Goal: Task Accomplishment & Management: Complete application form

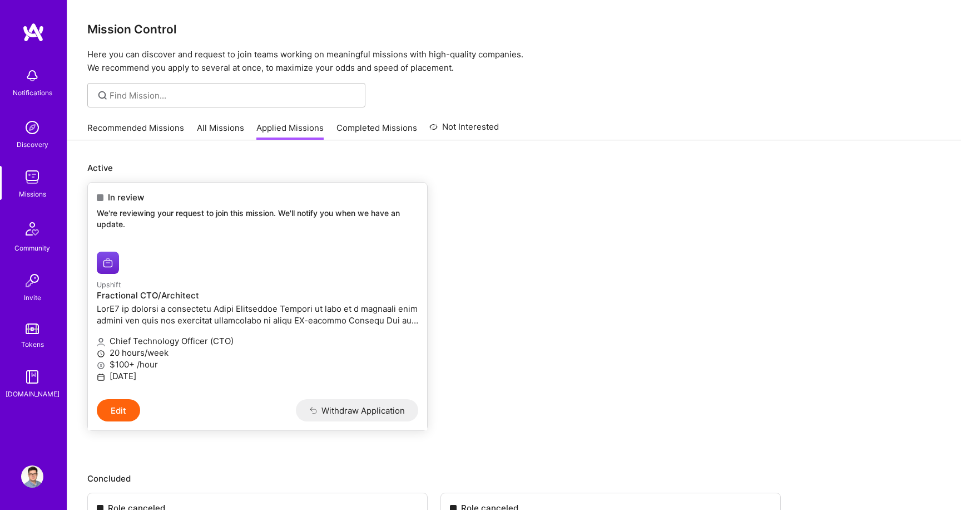
click at [272, 205] on div "In review We're reviewing your request to join this mission. We'll notify you w…" at bounding box center [257, 212] width 339 height 60
click at [27, 80] on img at bounding box center [32, 76] width 22 height 22
click at [27, 79] on div "Notifications Discovery Missions Community Invite Tokens [DOMAIN_NAME]" at bounding box center [33, 230] width 67 height 337
click at [127, 275] on link "Upshift Fractional CTO/Architect Chief Technology Officer (CTO) 20 hours/week $…" at bounding box center [257, 321] width 339 height 156
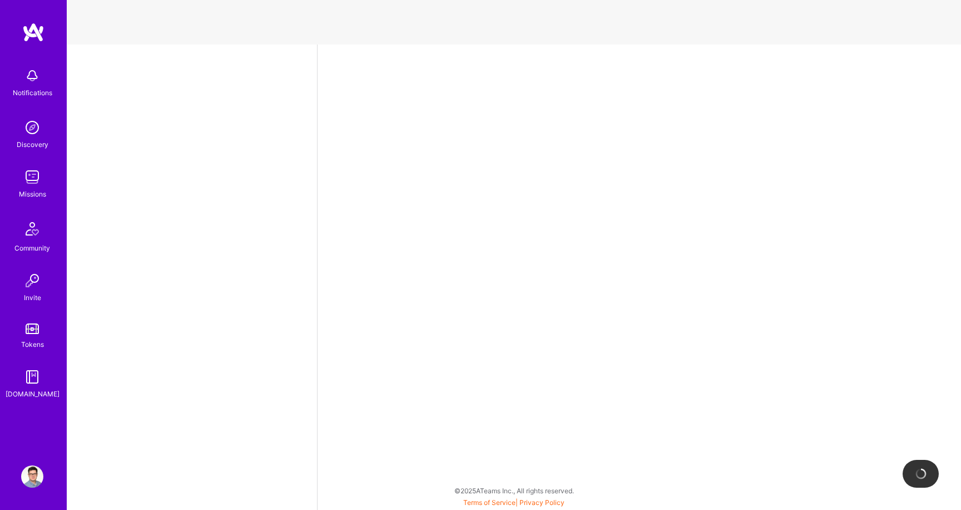
select select "PL"
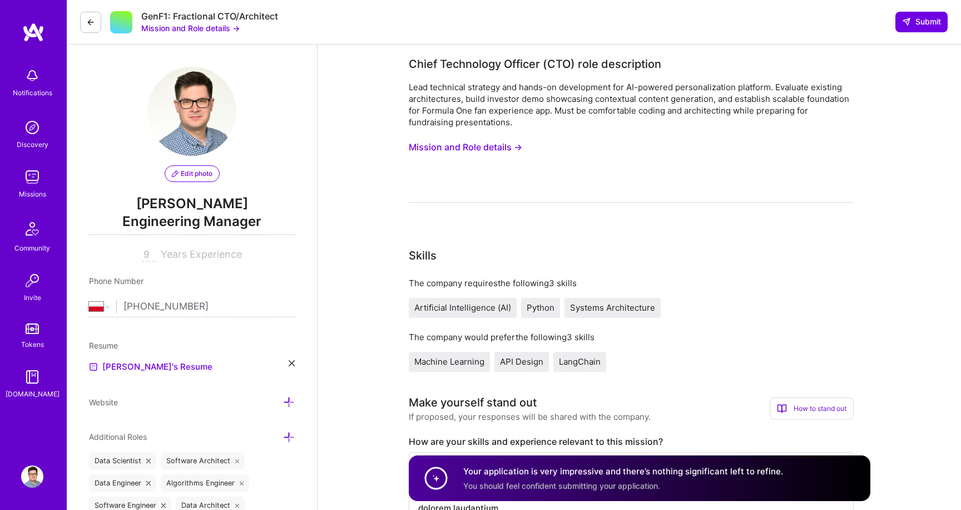
click at [32, 82] on img at bounding box center [32, 76] width 22 height 22
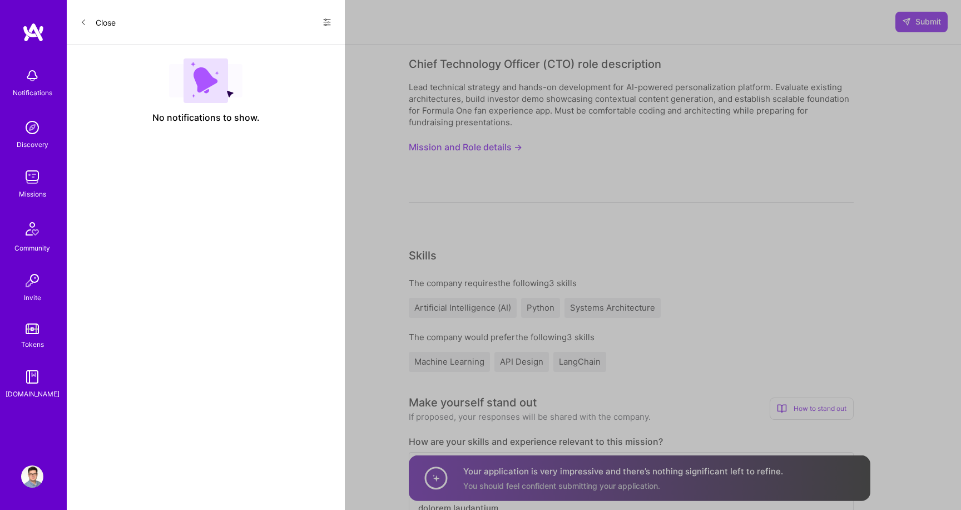
click at [82, 22] on icon at bounding box center [83, 22] width 3 height 5
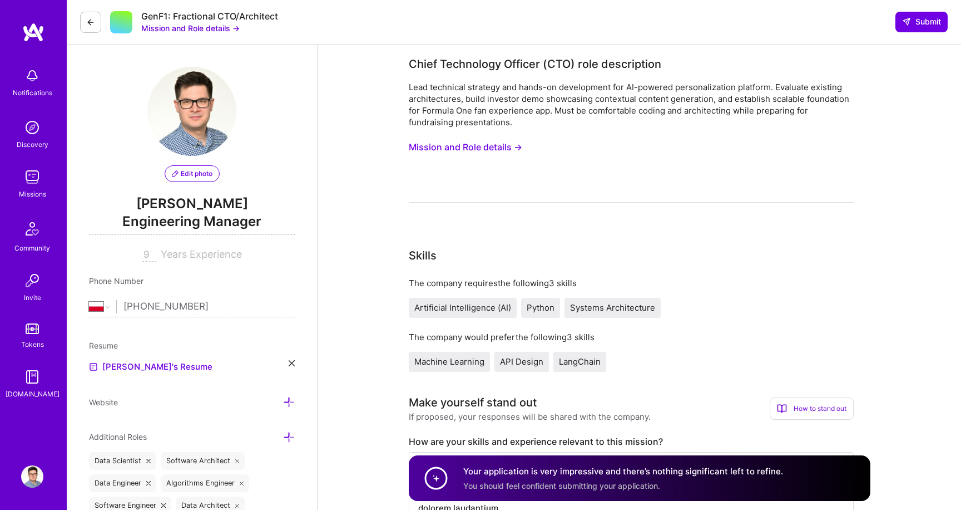
click at [20, 29] on link at bounding box center [33, 32] width 67 height 20
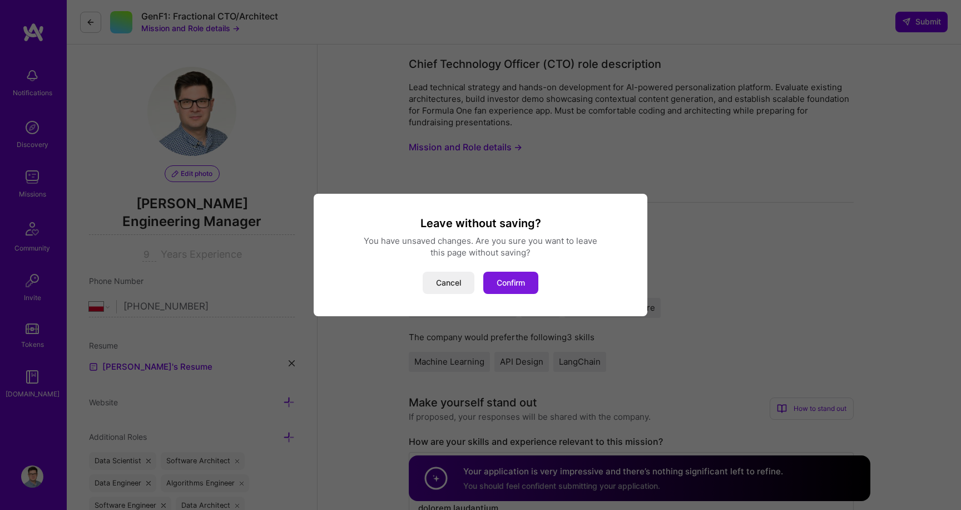
click at [503, 285] on button "Confirm" at bounding box center [510, 283] width 55 height 22
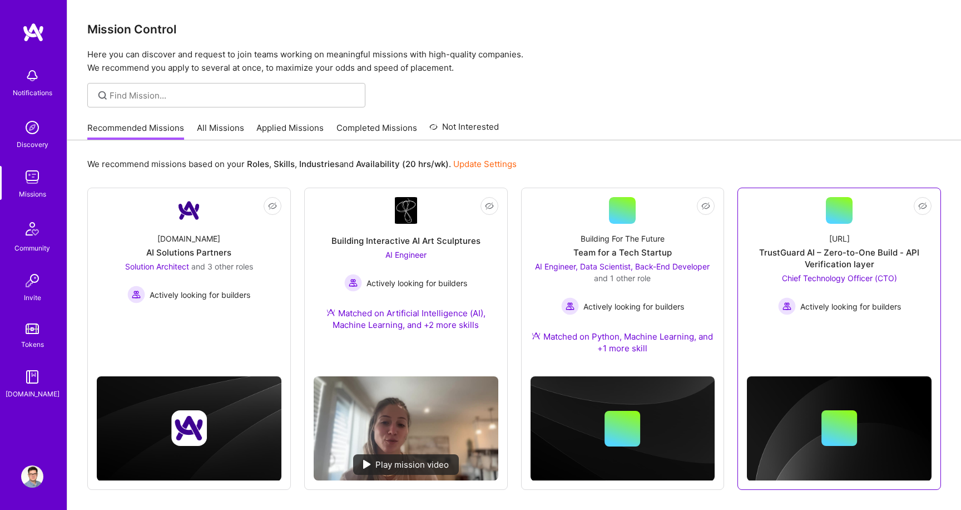
click at [813, 250] on div "TrustGuard AI – Zero-to-One Build - API Verification layer" at bounding box center [839, 257] width 185 height 23
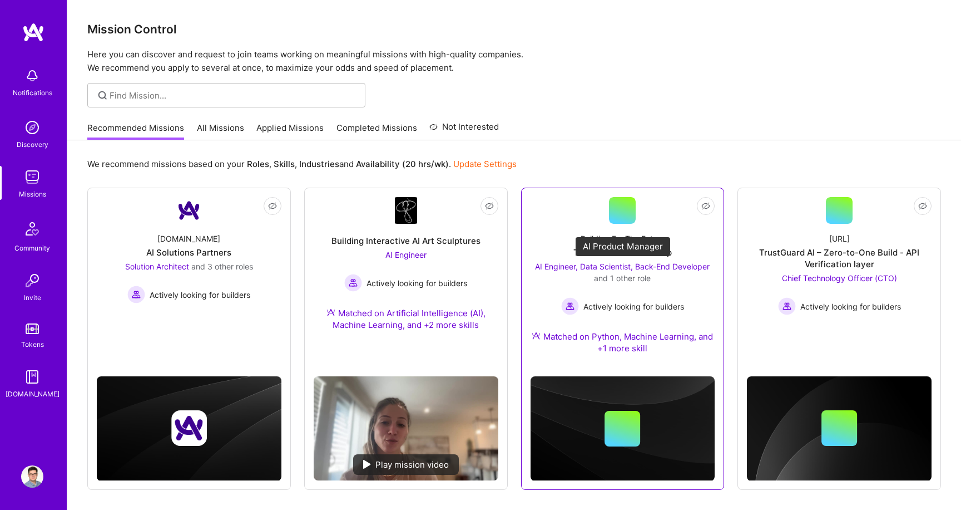
click at [632, 272] on div "AI Engineer, Data Scientist, Back-End Developer and 1 other role" at bounding box center [623, 271] width 185 height 23
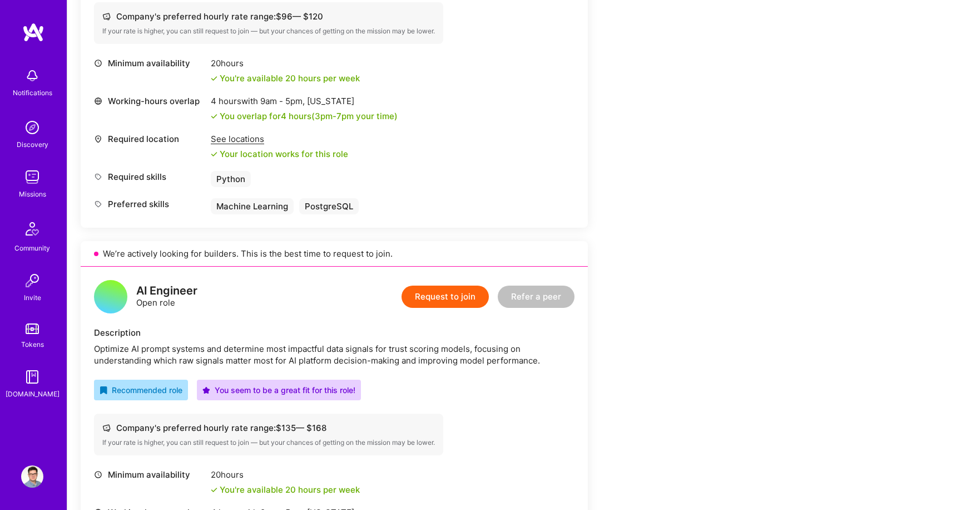
scroll to position [431, 0]
click at [470, 295] on button "Request to join" at bounding box center [445, 296] width 87 height 22
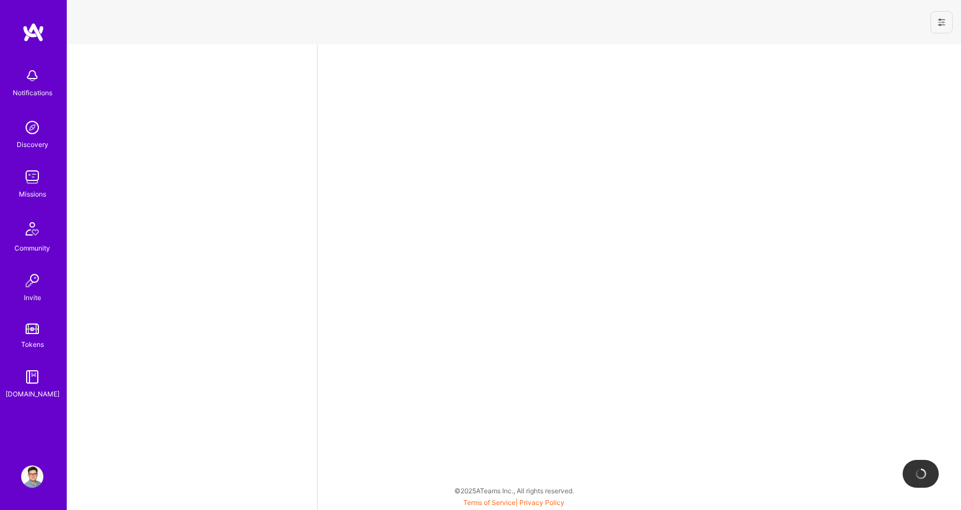
select select "PL"
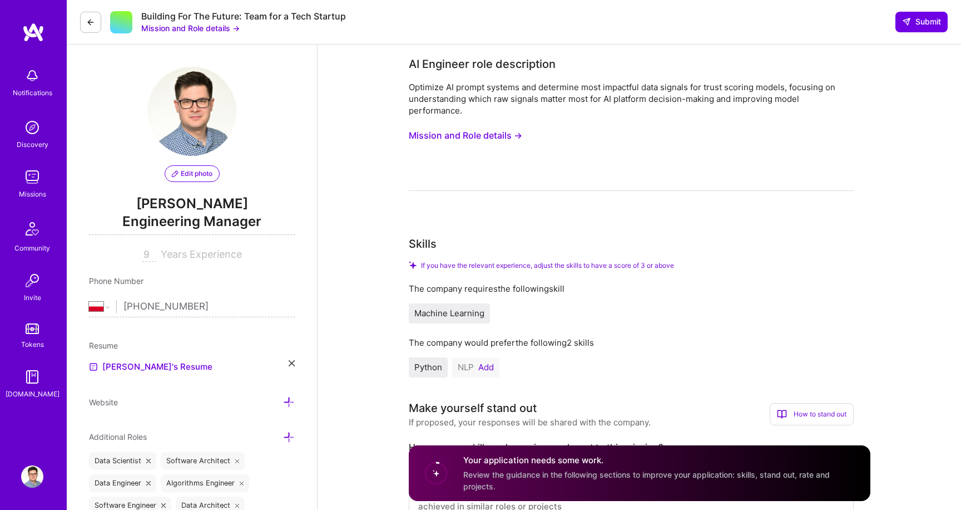
click at [487, 369] on button "Add" at bounding box center [486, 367] width 16 height 9
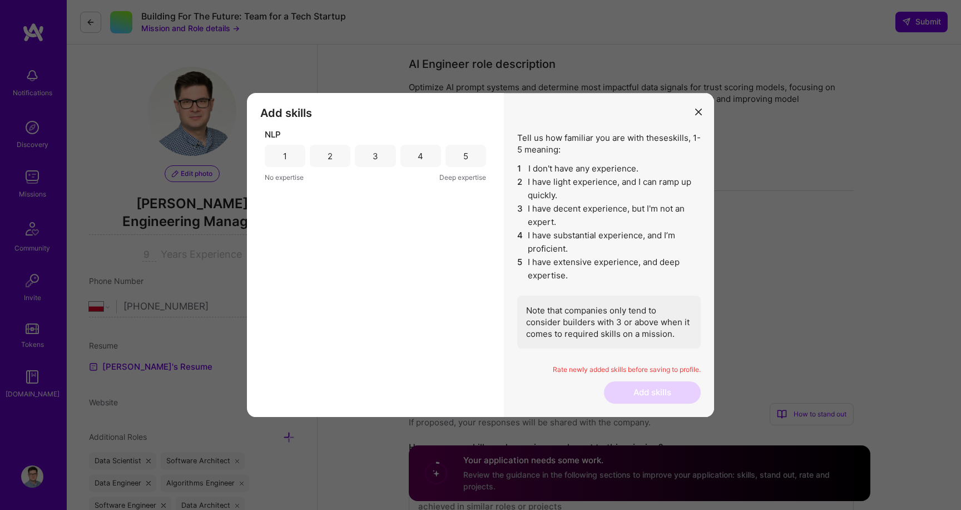
click at [431, 158] on div "4" at bounding box center [421, 156] width 41 height 22
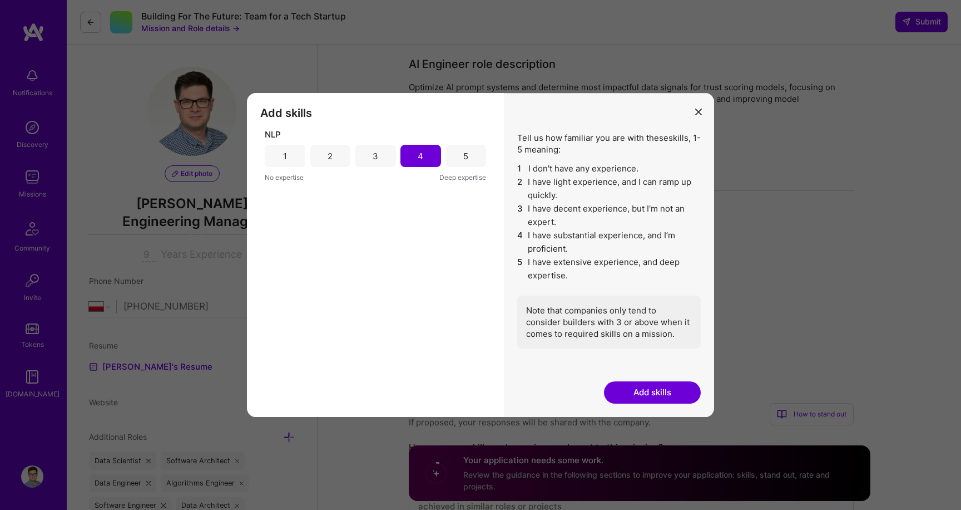
click at [639, 392] on button "Add skills" at bounding box center [652, 392] width 97 height 22
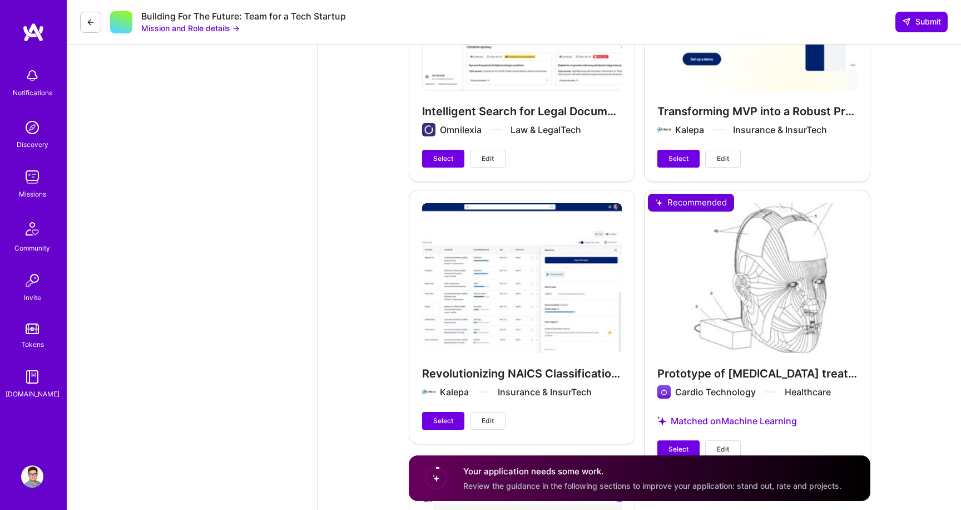
scroll to position [1262, 0]
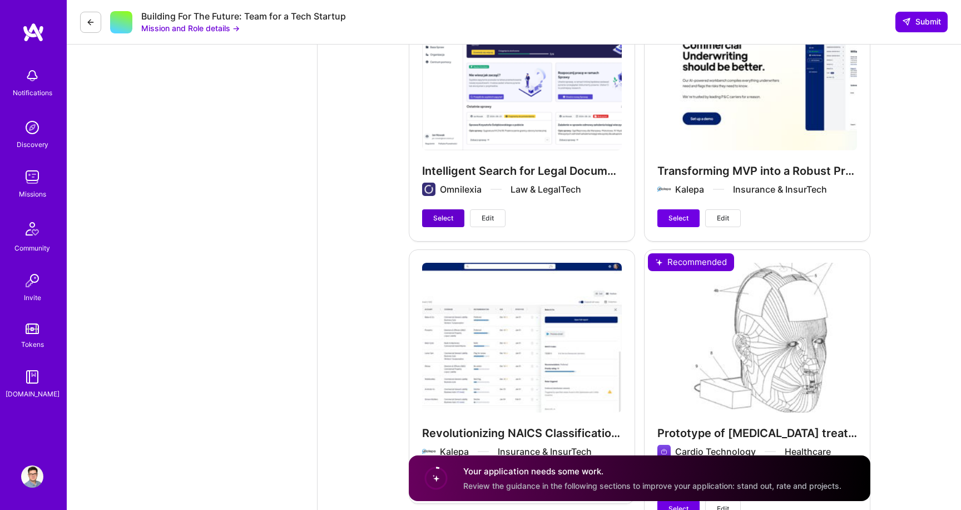
click at [447, 219] on span "Select" at bounding box center [443, 218] width 20 height 10
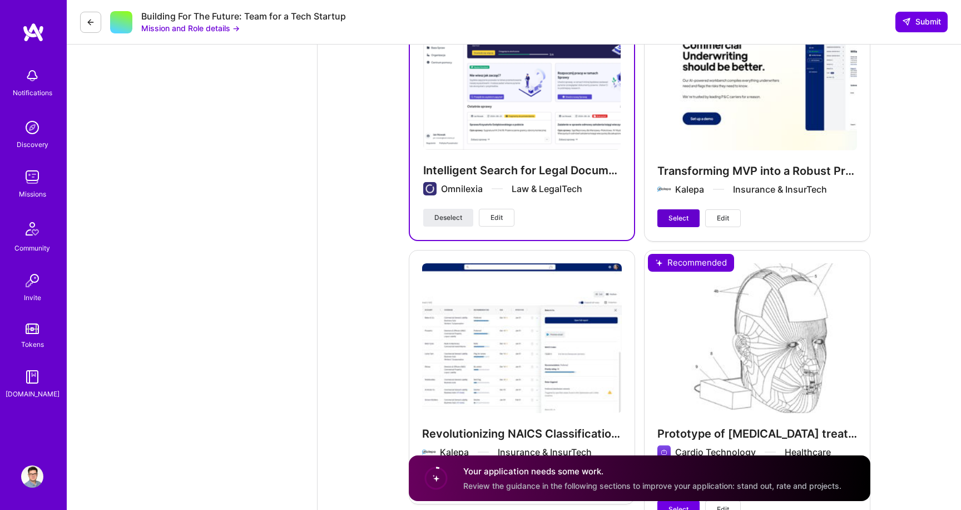
click at [669, 220] on span "Select" at bounding box center [679, 218] width 20 height 10
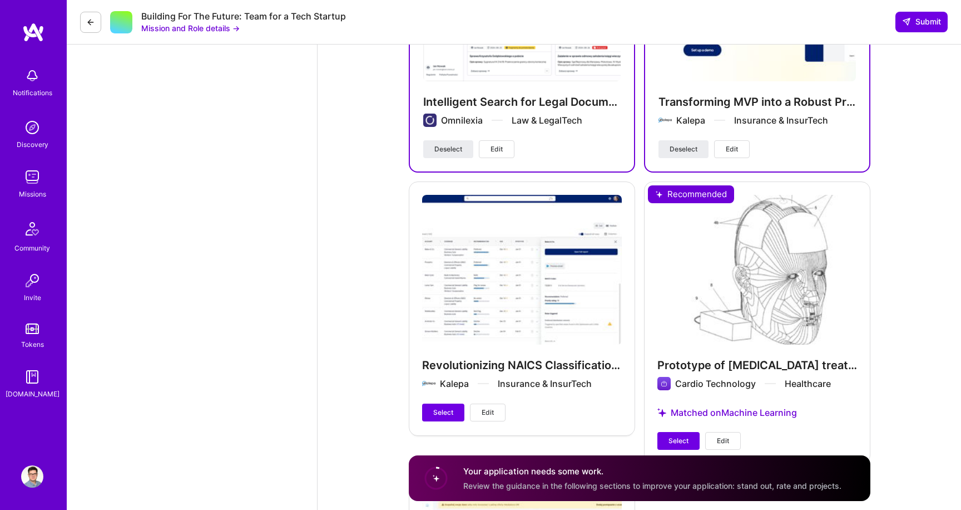
scroll to position [1423, 0]
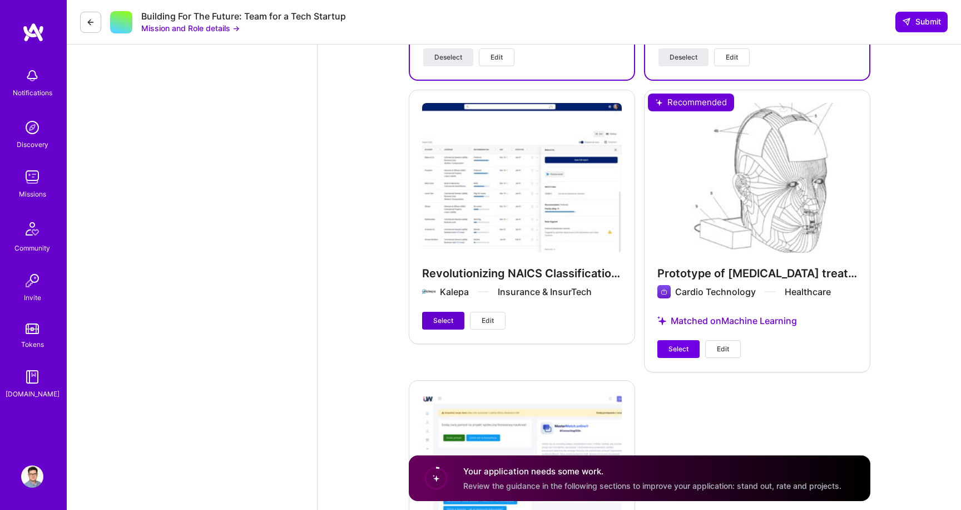
click at [450, 319] on span "Select" at bounding box center [443, 320] width 20 height 10
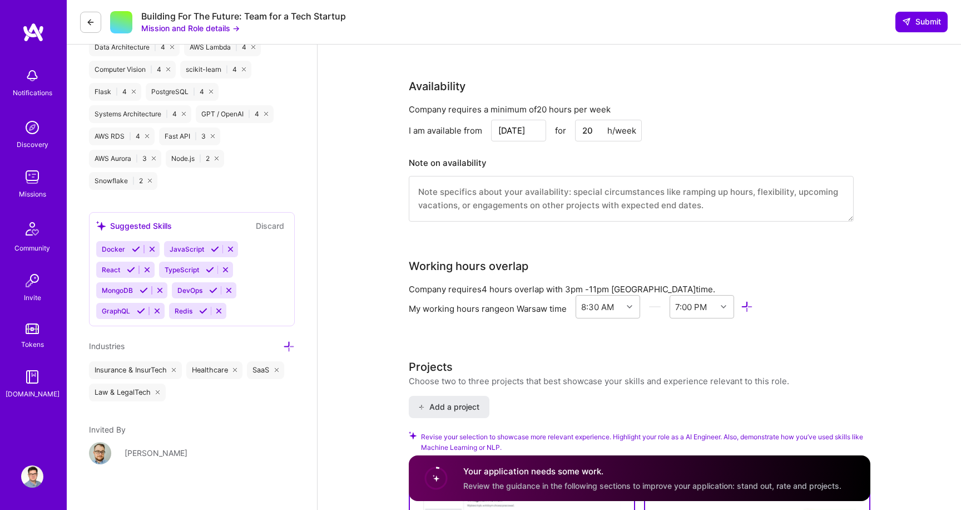
scroll to position [1267, 0]
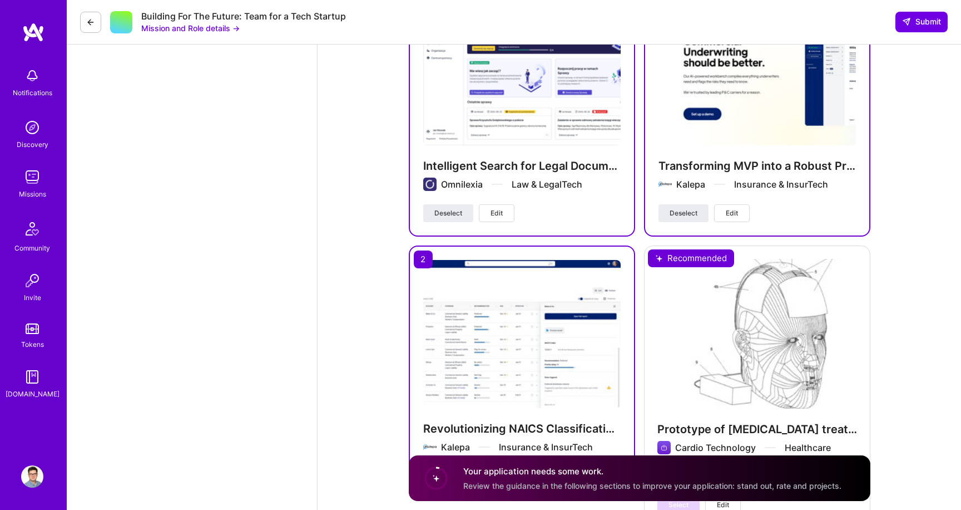
click at [504, 209] on button "Edit" at bounding box center [497, 213] width 36 height 18
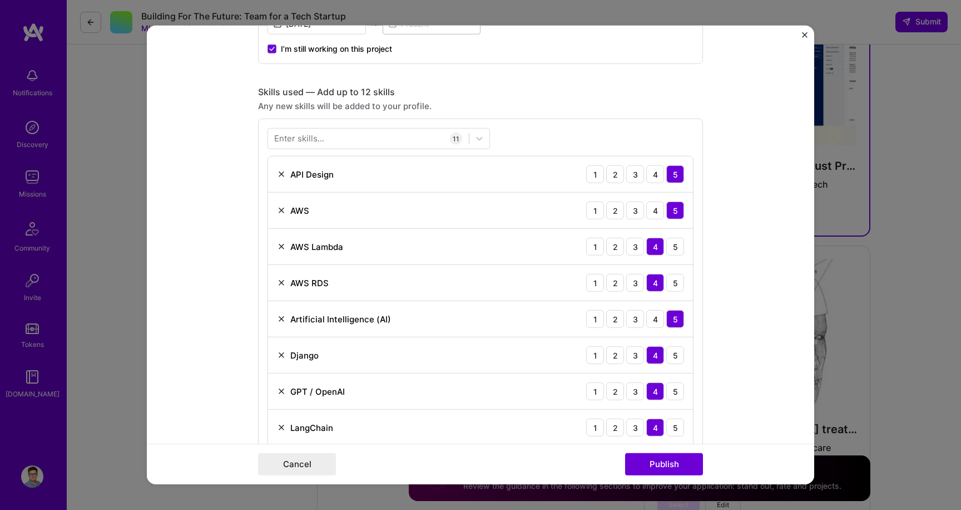
scroll to position [714, 0]
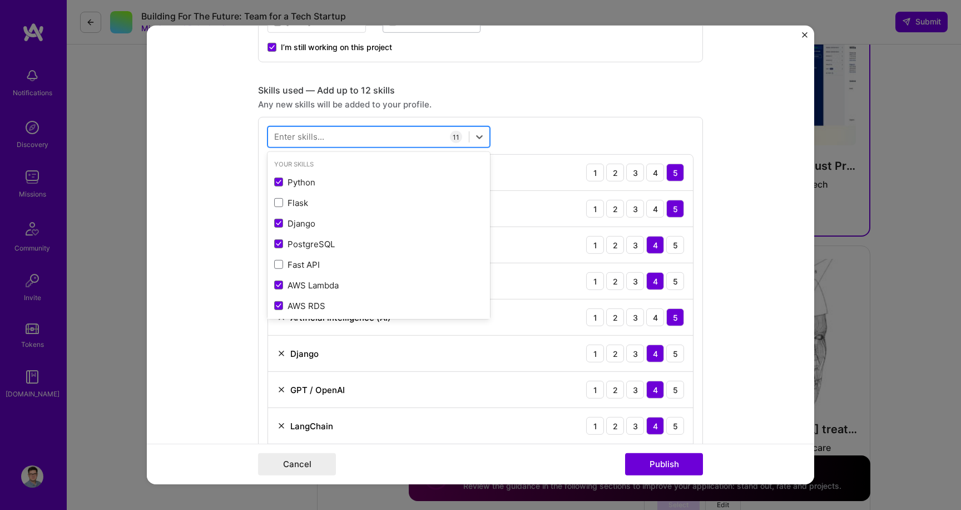
click at [368, 130] on div at bounding box center [368, 136] width 201 height 18
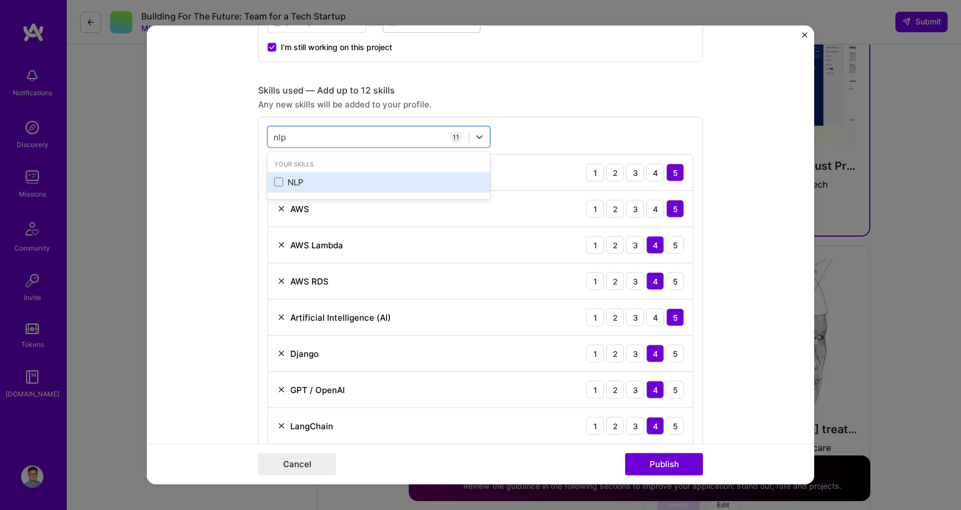
click at [314, 179] on div "NLP" at bounding box center [378, 182] width 209 height 12
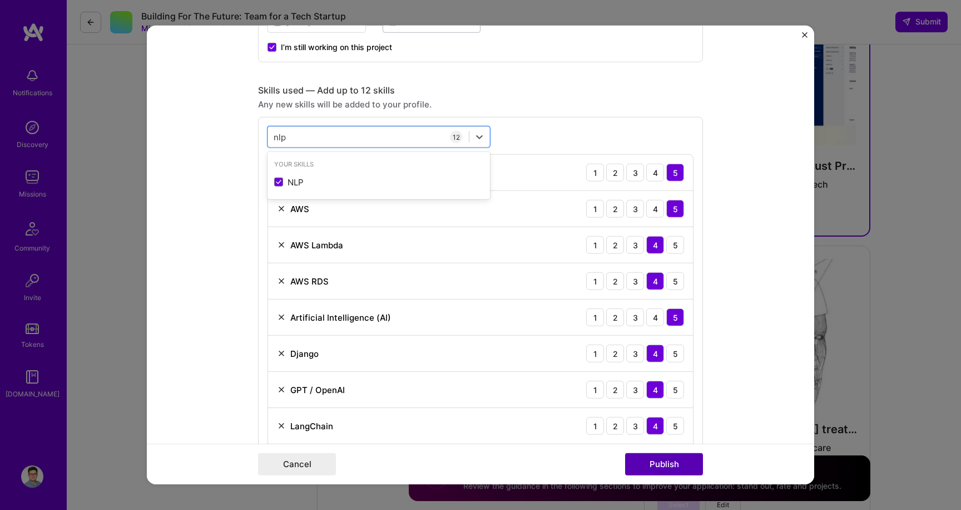
type input "nlp"
click at [650, 470] on button "Publish" at bounding box center [664, 464] width 78 height 22
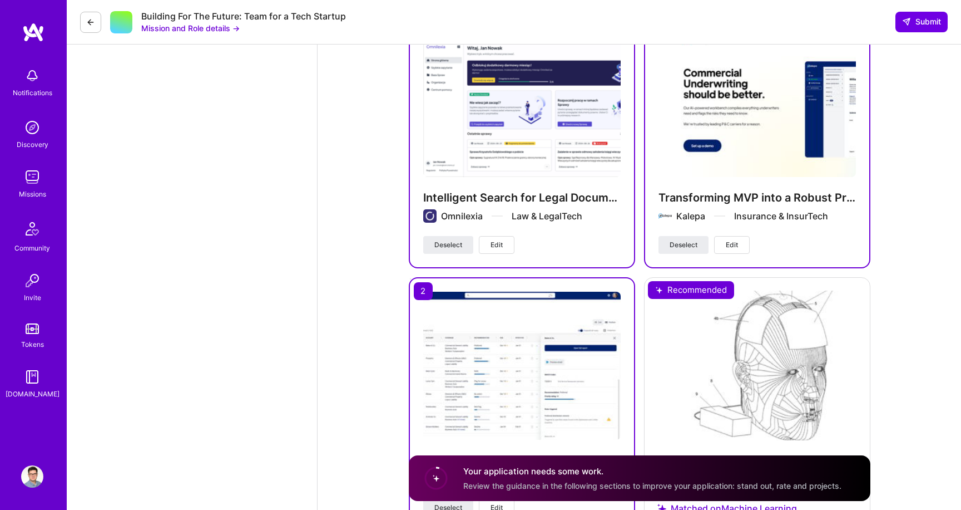
scroll to position [1236, 0]
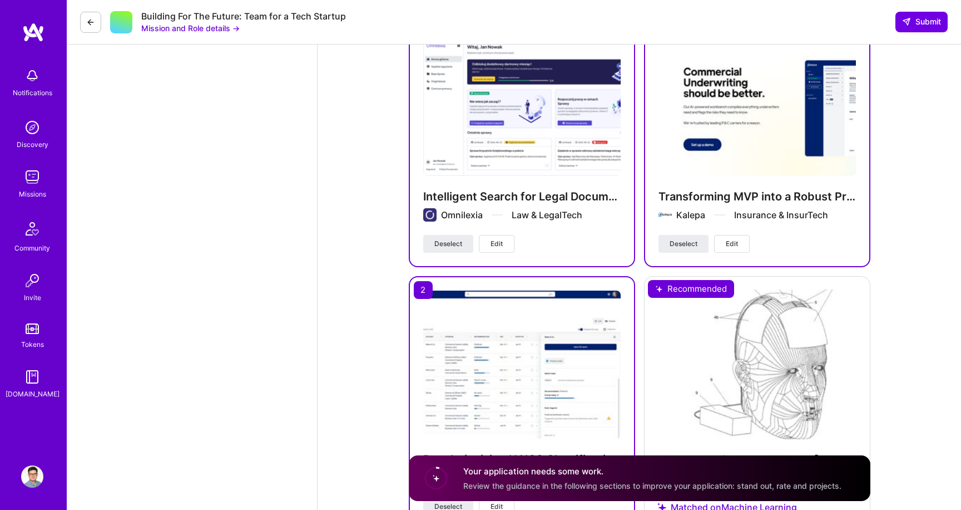
click at [737, 245] on span "Edit" at bounding box center [732, 244] width 12 height 10
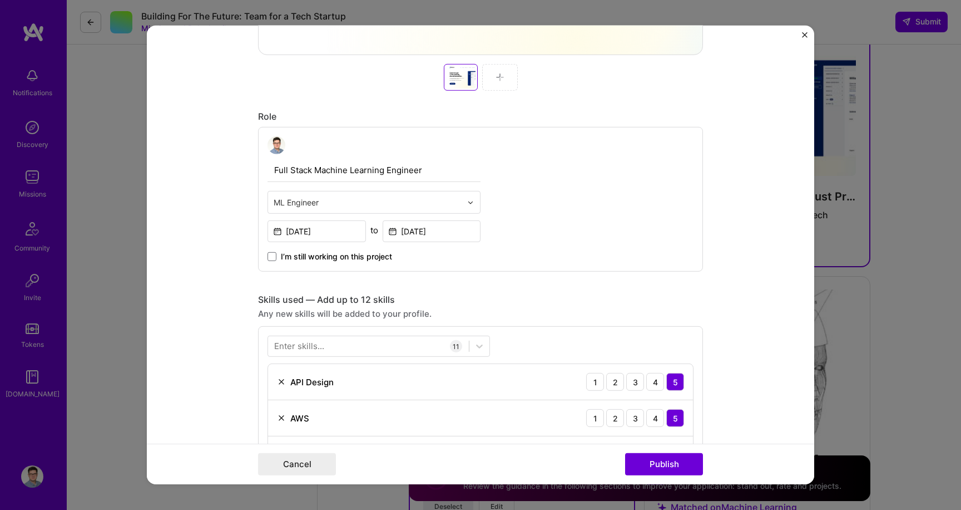
scroll to position [641, 0]
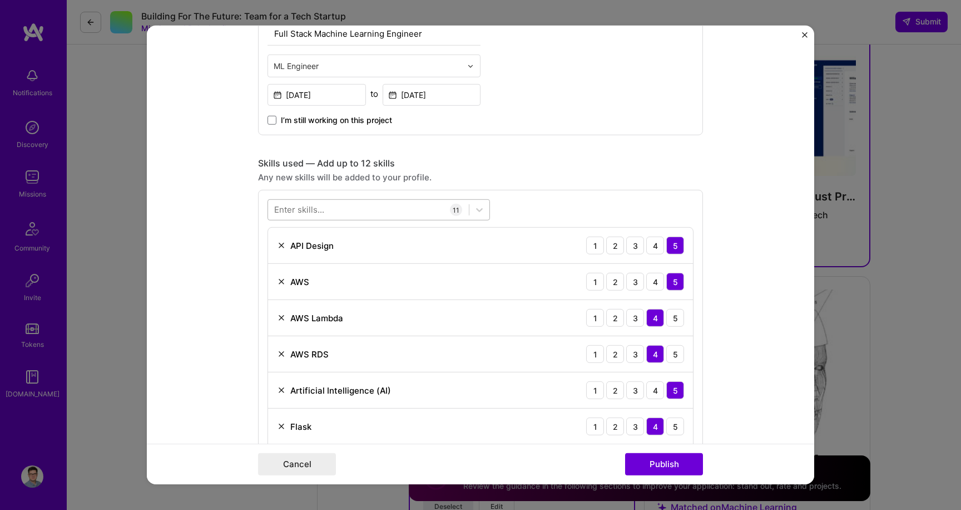
click at [334, 213] on div at bounding box center [368, 209] width 201 height 18
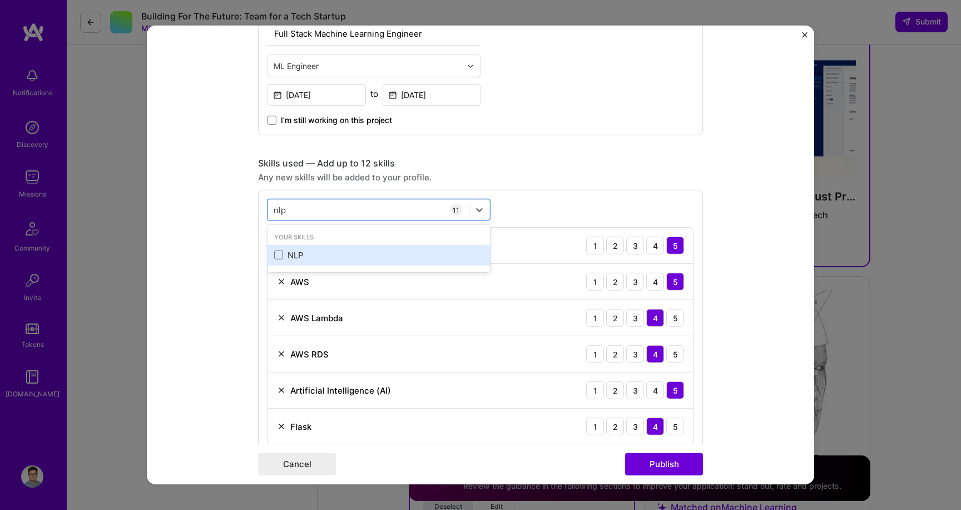
click at [319, 261] on div "NLP" at bounding box center [379, 255] width 223 height 21
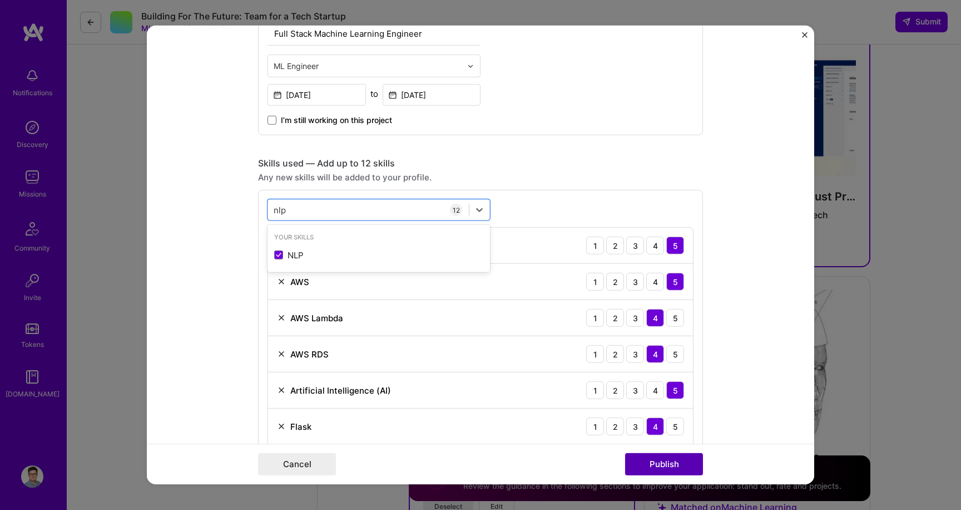
type input "nlp"
click at [667, 466] on button "Publish" at bounding box center [664, 464] width 78 height 22
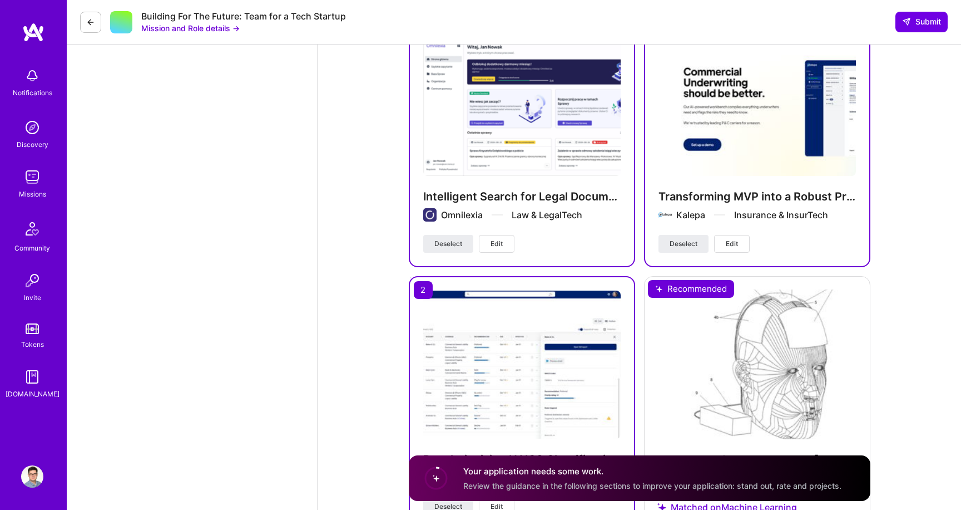
click at [446, 333] on img at bounding box center [522, 364] width 198 height 148
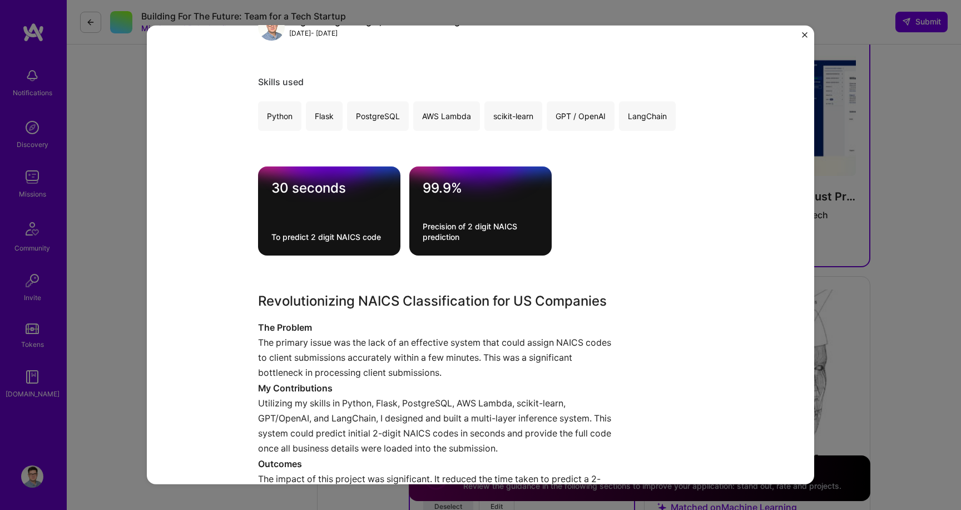
scroll to position [536, 0]
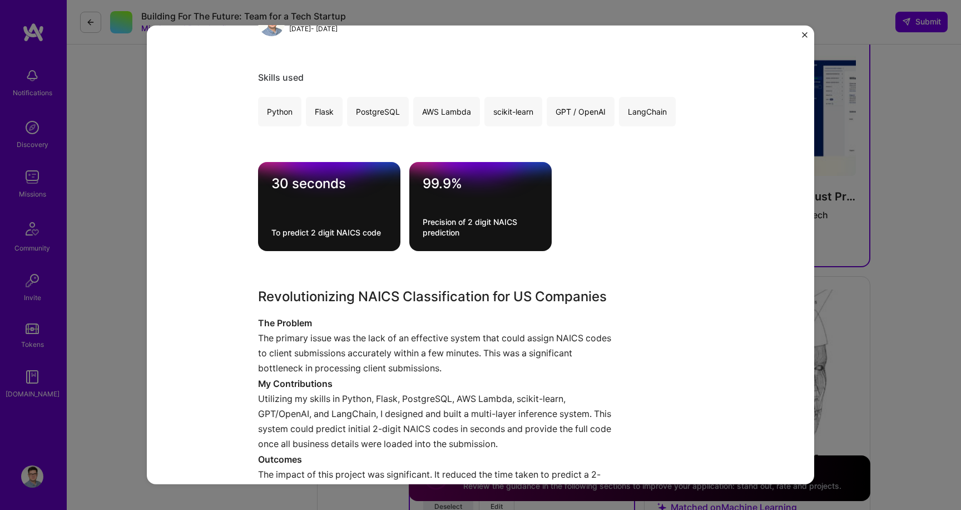
click at [935, 182] on div "Revolutionizing NAICS Classification for US Companies Kalepa Insurance & InsurT…" at bounding box center [480, 255] width 961 height 510
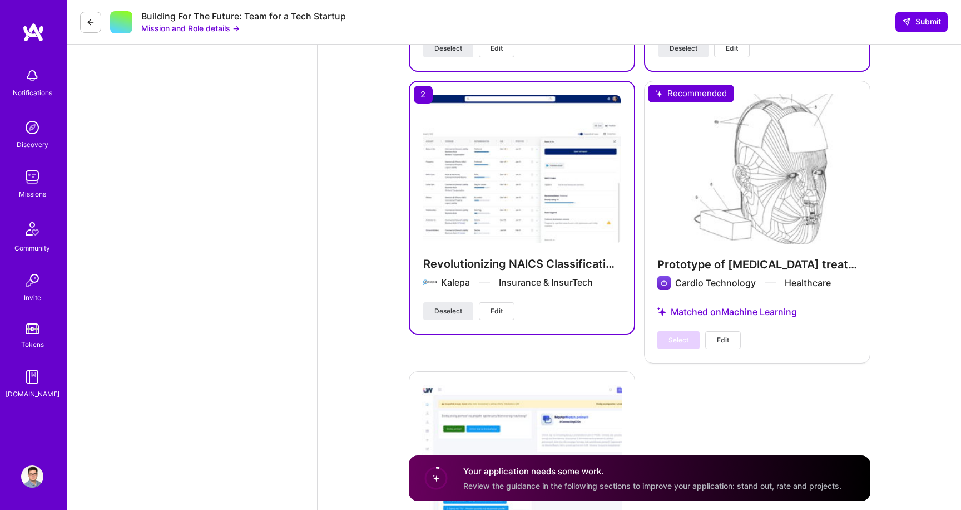
scroll to position [1563, 0]
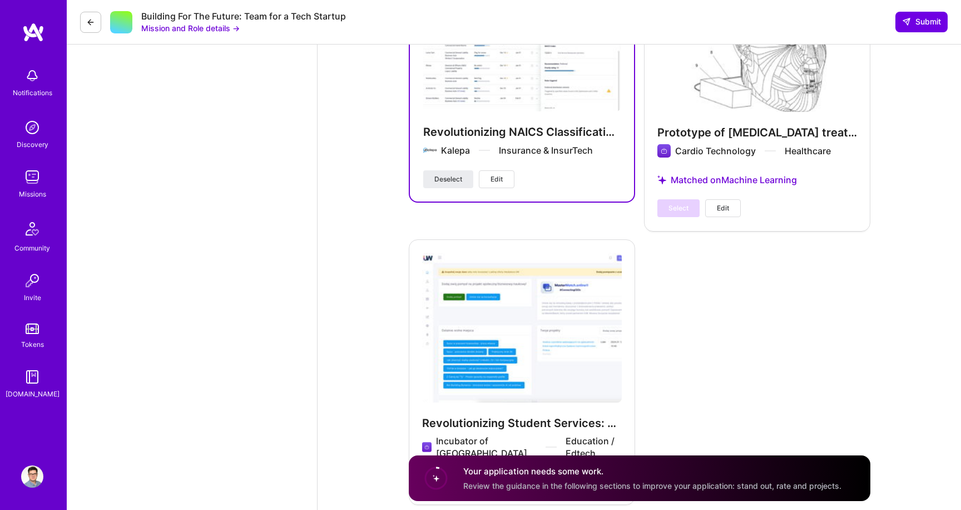
click at [496, 177] on span "Edit" at bounding box center [497, 179] width 12 height 10
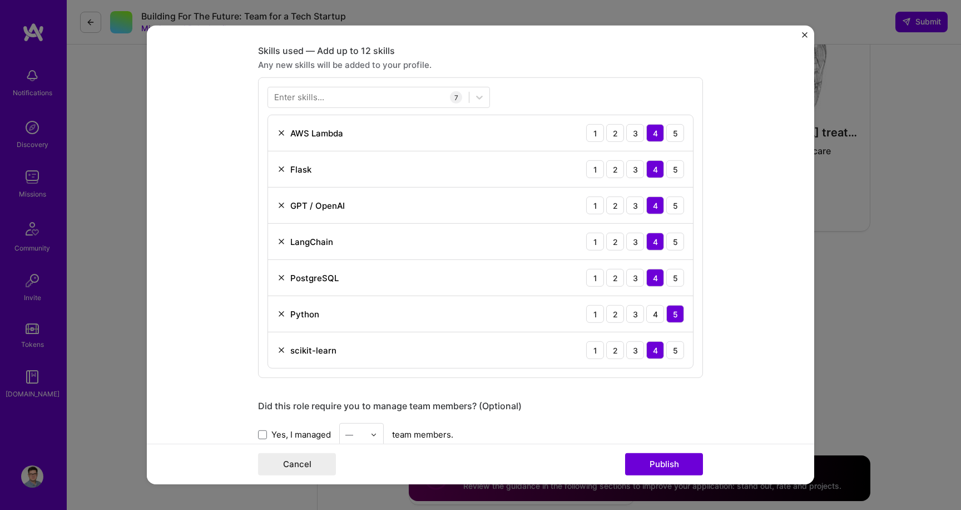
scroll to position [763, 0]
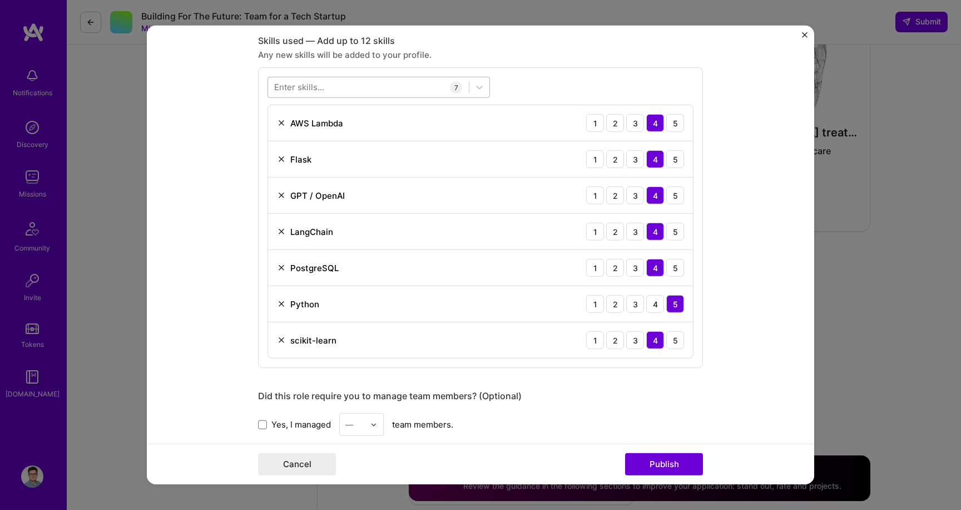
click at [361, 83] on div at bounding box center [368, 87] width 201 height 18
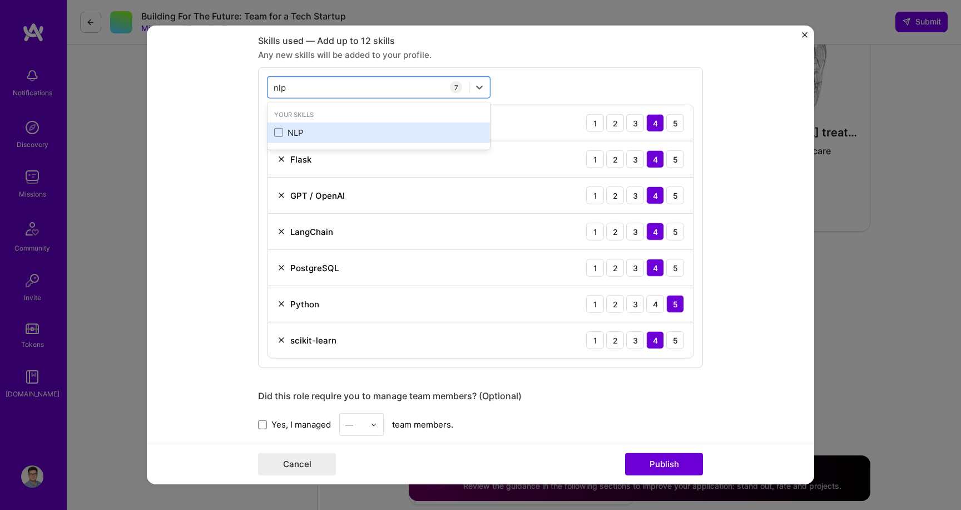
click at [351, 131] on div "NLP" at bounding box center [378, 133] width 209 height 12
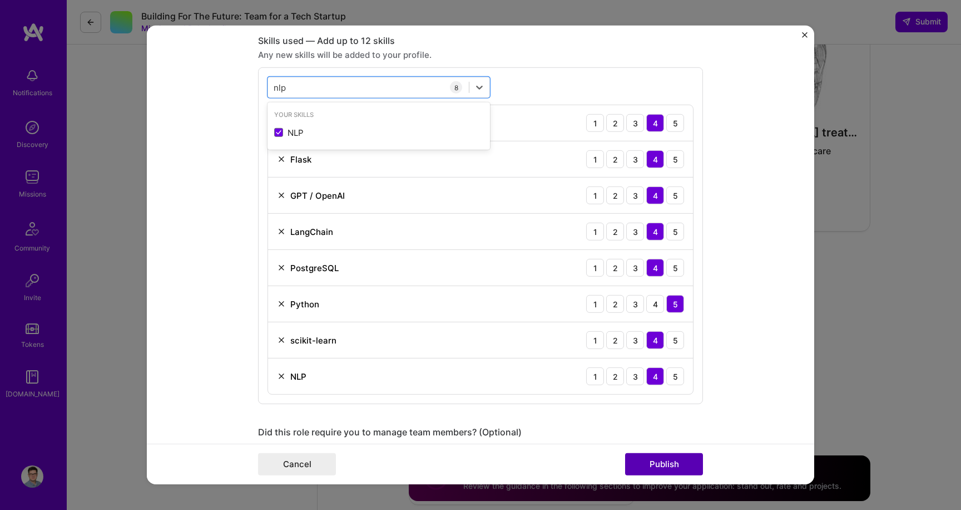
type input "nlp"
click at [679, 468] on button "Publish" at bounding box center [664, 464] width 78 height 22
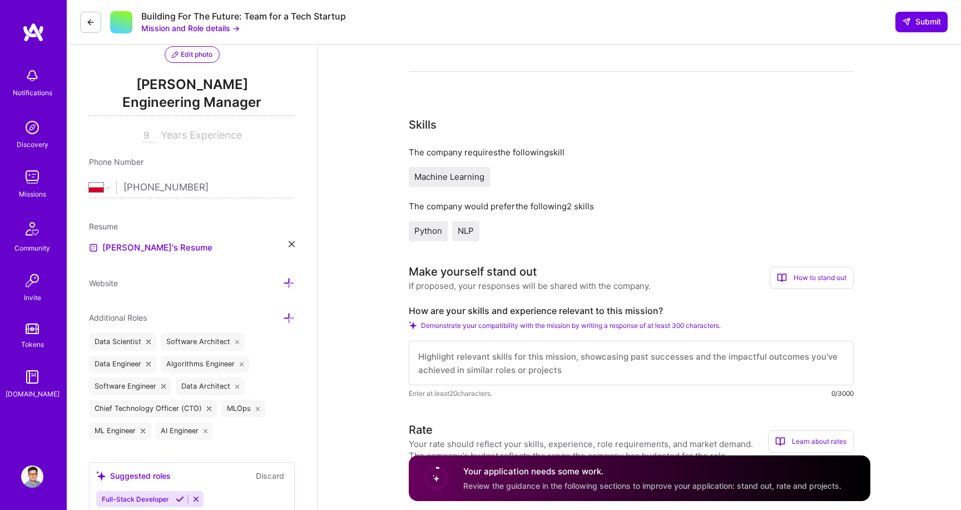
scroll to position [0, 0]
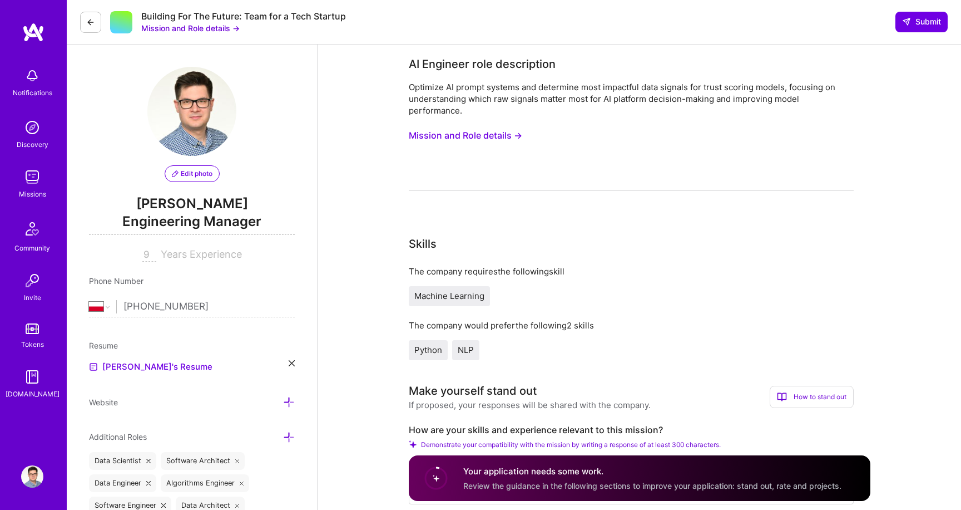
click at [484, 132] on button "Mission and Role details →" at bounding box center [465, 135] width 113 height 21
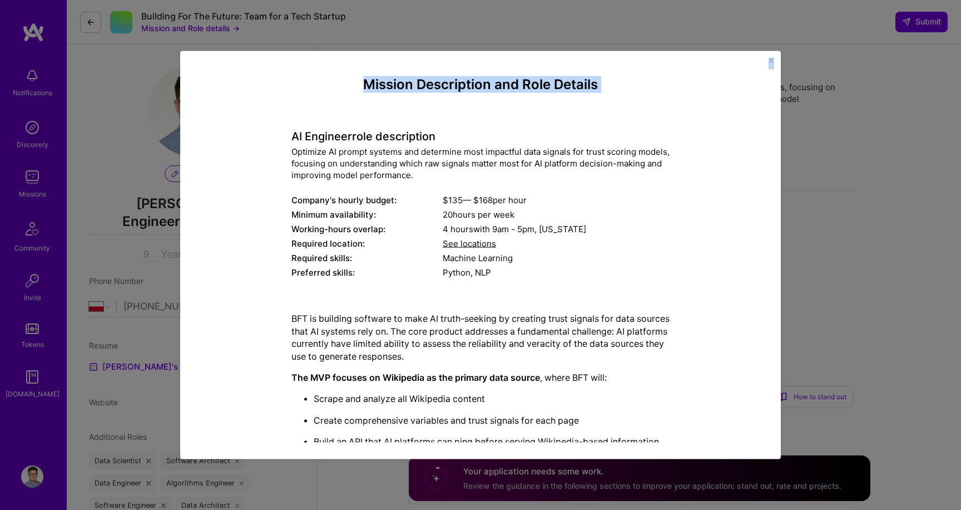
scroll to position [242, 0]
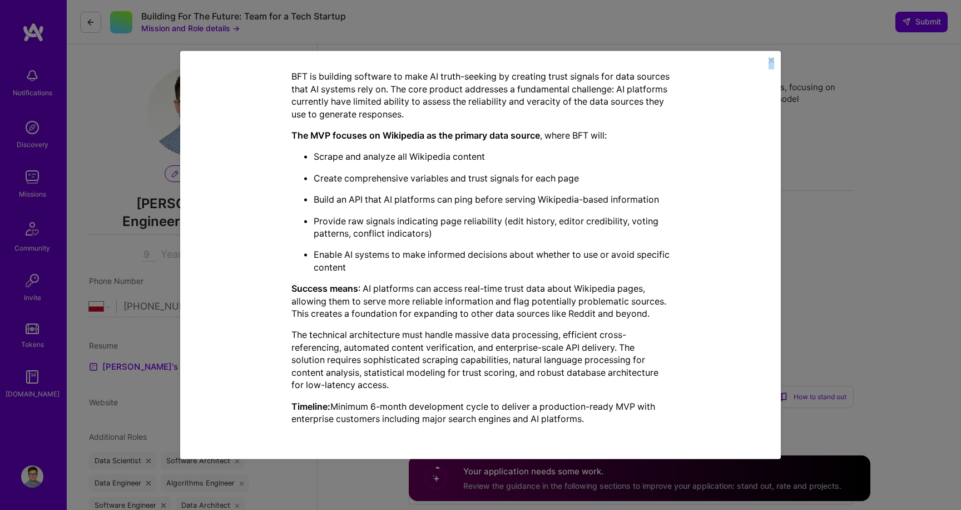
drag, startPoint x: 289, startPoint y: 135, endPoint x: 648, endPoint y: 425, distance: 460.9
click at [648, 425] on div "Mission Description and Role Details AI Engineer role description Optimize AI p…" at bounding box center [481, 134] width 550 height 599
copy div "AI Engineer role description Optimize AI prompt systems and determine most impa…"
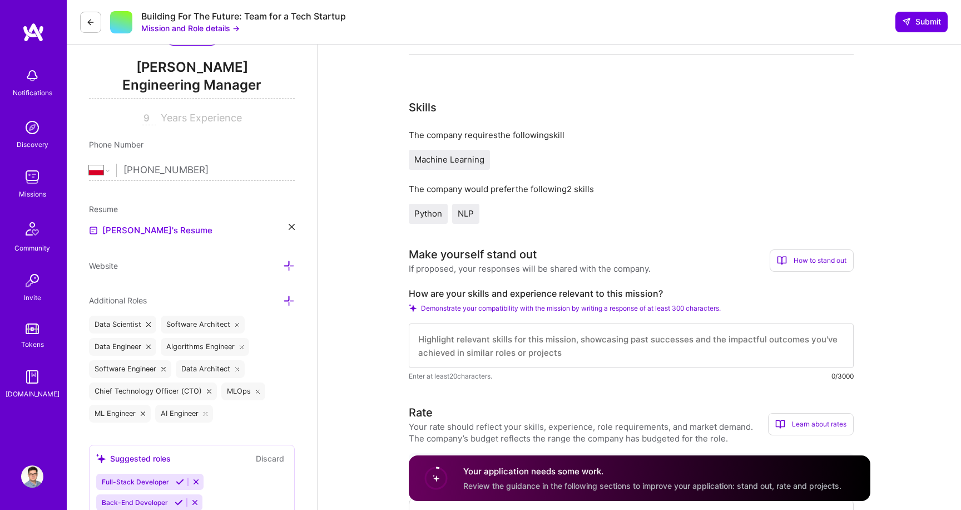
click at [498, 347] on textarea at bounding box center [631, 345] width 445 height 45
paste textarea "bring hands-on expertise in AI/ML engineering, with deep experience in Python, …"
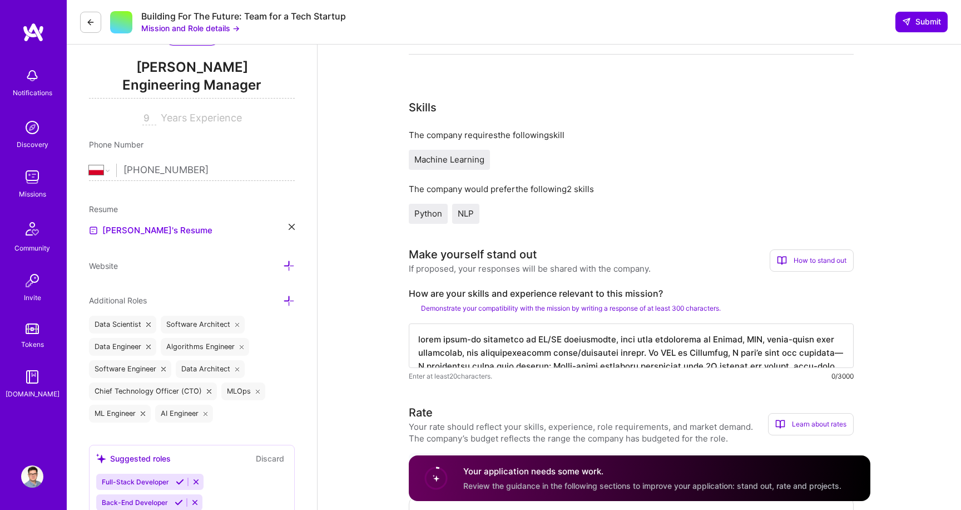
scroll to position [312, 0]
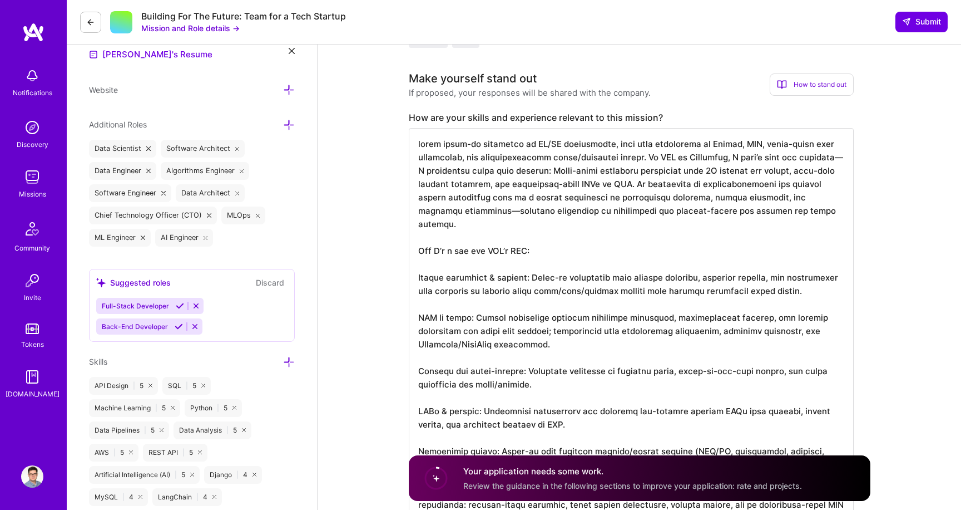
click at [511, 303] on textarea at bounding box center [631, 324] width 445 height 392
type textarea "bring hands-on expertise in AI/ML engineering, with deep experience in Python, …"
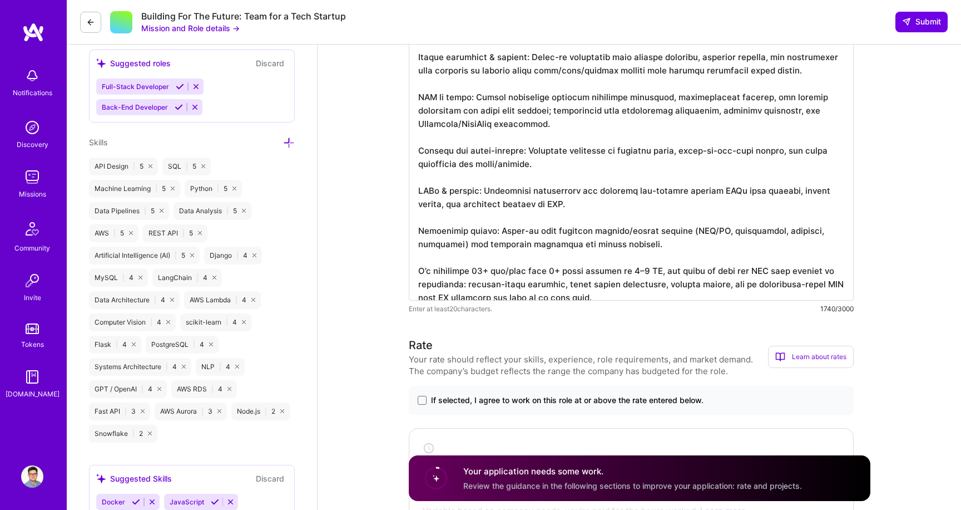
scroll to position [543, 0]
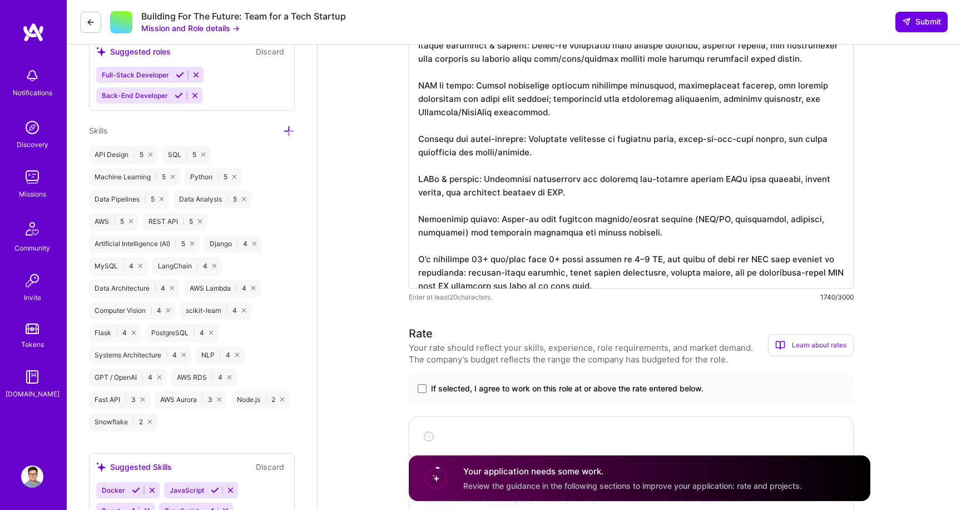
click at [421, 383] on label "If selected, I agree to work on this role at or above the rate entered below." at bounding box center [631, 388] width 427 height 11
click at [0, 0] on input "If selected, I agree to work on this role at or above the rate entered below." at bounding box center [0, 0] width 0 height 0
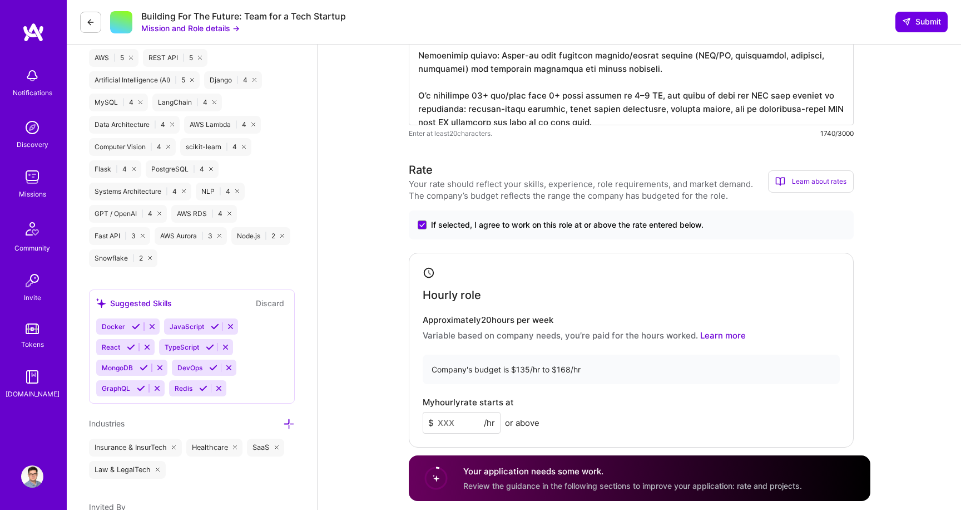
scroll to position [848, 0]
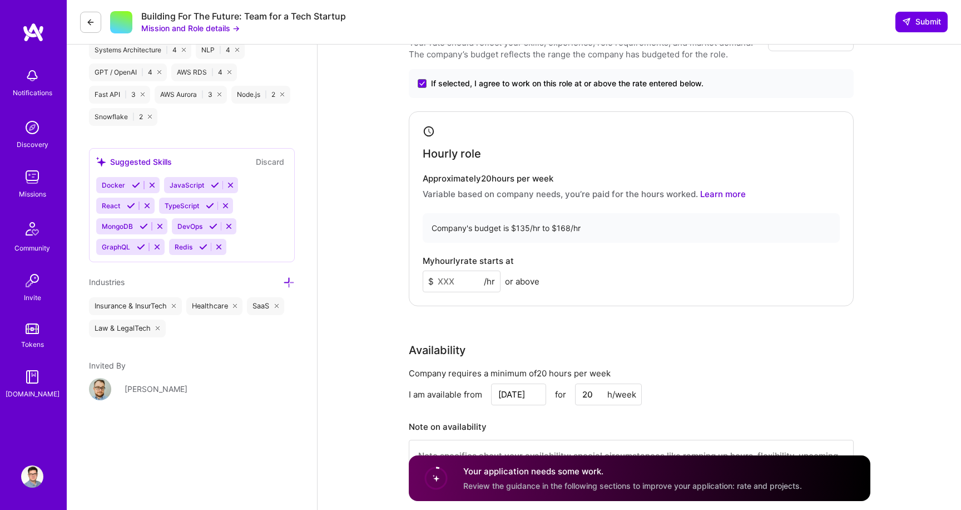
click at [466, 273] on input at bounding box center [462, 281] width 78 height 22
type input "135"
click at [564, 257] on div "My hourly rate starts at $ 135 /hr or above" at bounding box center [631, 274] width 417 height 36
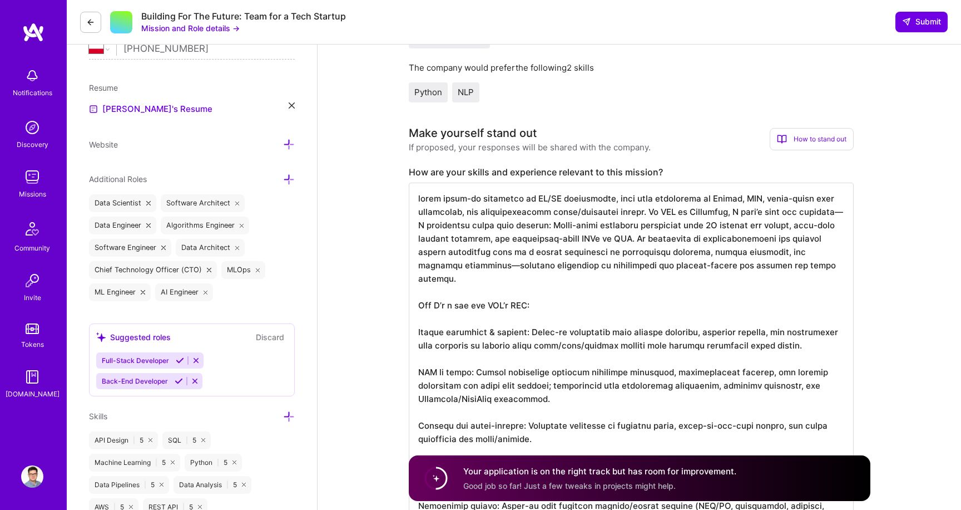
scroll to position [254, 0]
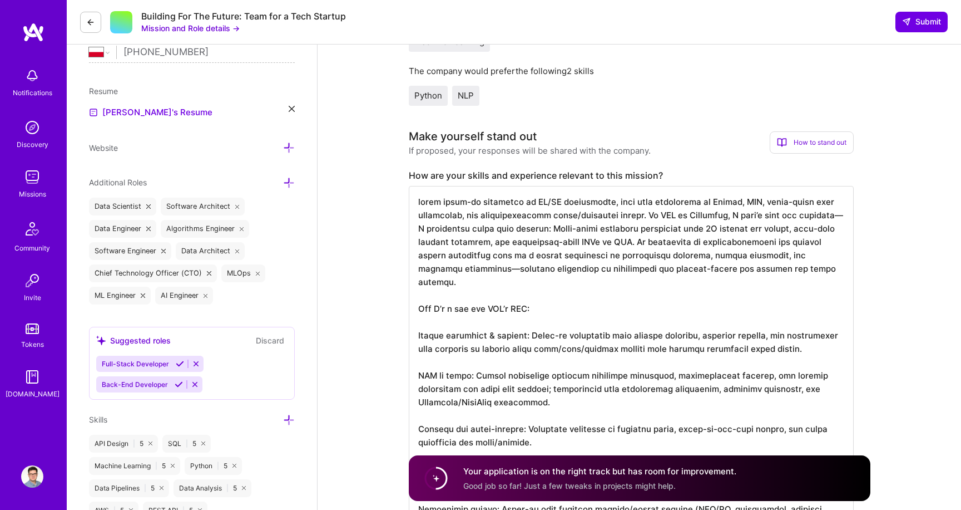
click at [566, 233] on textarea at bounding box center [631, 382] width 445 height 392
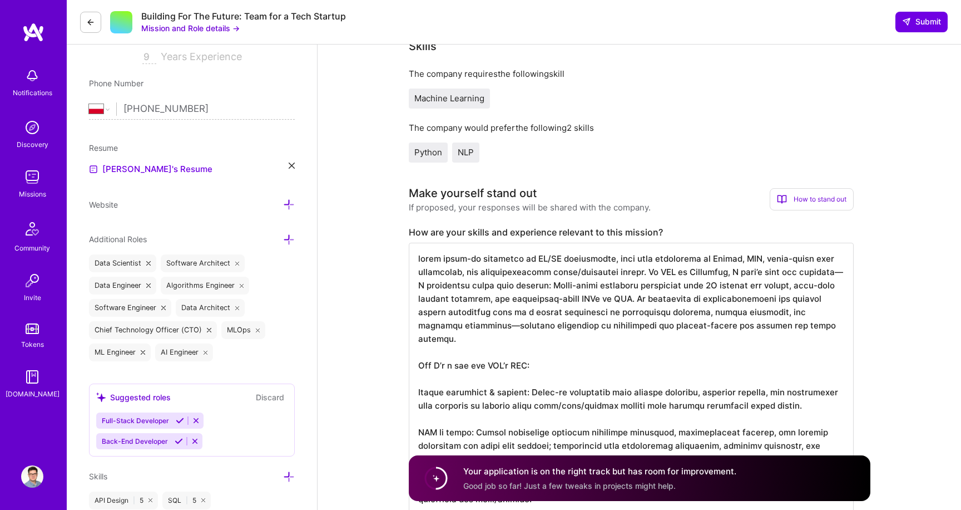
scroll to position [187, 0]
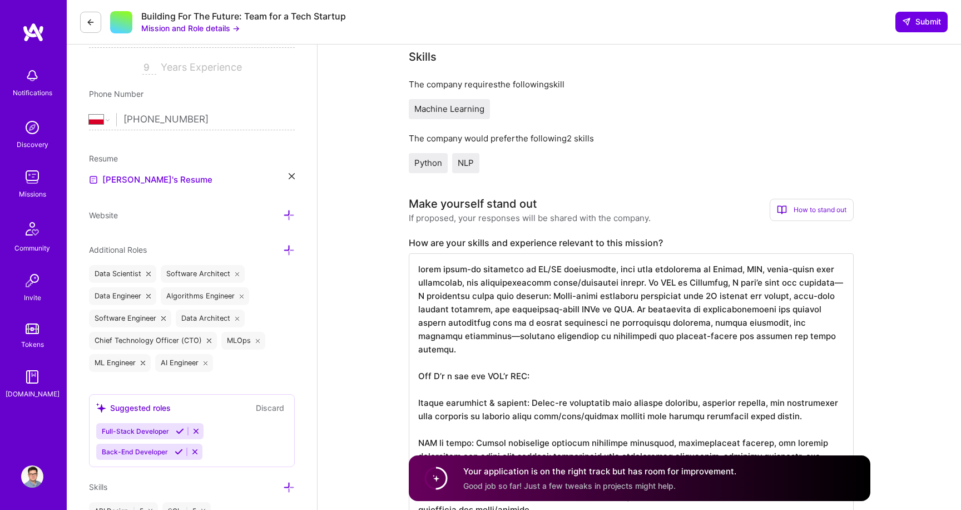
click at [416, 272] on textarea at bounding box center [631, 449] width 445 height 392
drag, startPoint x: 536, startPoint y: 297, endPoint x: 805, endPoint y: 282, distance: 269.1
click at [805, 282] on textarea at bounding box center [631, 449] width 445 height 392
click at [830, 283] on textarea at bounding box center [631, 449] width 445 height 392
drag, startPoint x: 579, startPoint y: 295, endPoint x: 772, endPoint y: 296, distance: 193.1
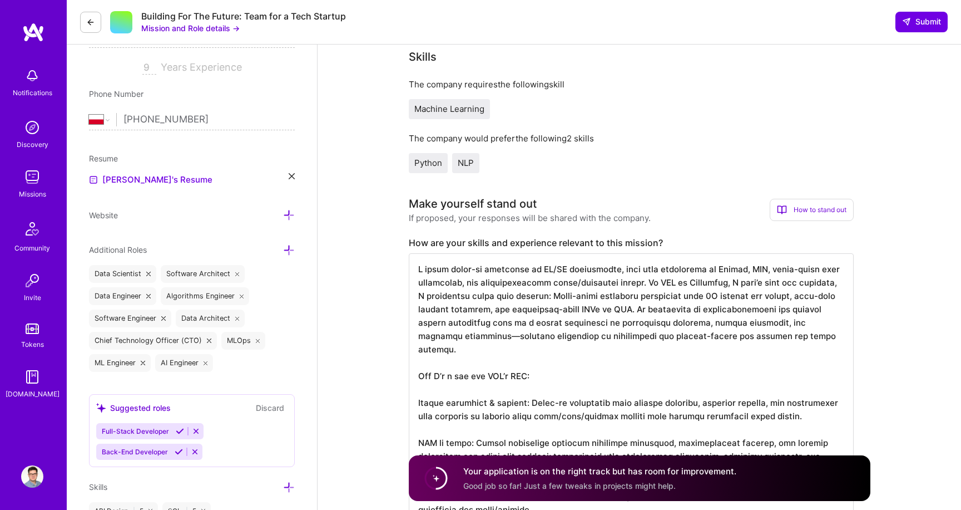
click at [773, 297] on textarea at bounding box center [631, 449] width 445 height 392
click at [772, 296] on textarea at bounding box center [631, 449] width 445 height 392
drag, startPoint x: 594, startPoint y: 297, endPoint x: 540, endPoint y: 295, distance: 54.0
click at [540, 295] on textarea at bounding box center [631, 449] width 445 height 392
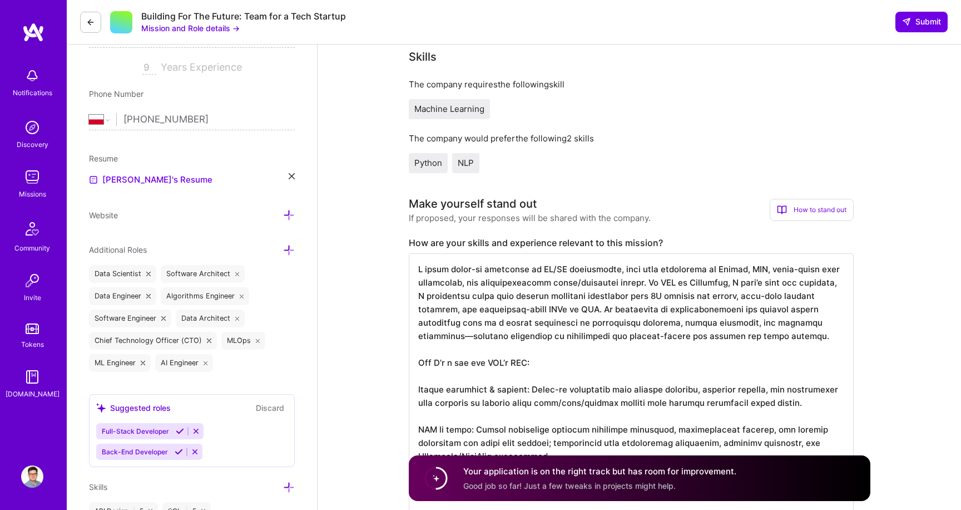
click at [635, 319] on textarea at bounding box center [631, 449] width 445 height 392
click at [614, 308] on textarea at bounding box center [631, 449] width 445 height 392
click at [651, 315] on textarea at bounding box center [631, 449] width 445 height 392
click at [794, 323] on textarea at bounding box center [631, 449] width 445 height 392
click at [773, 358] on textarea at bounding box center [631, 449] width 445 height 392
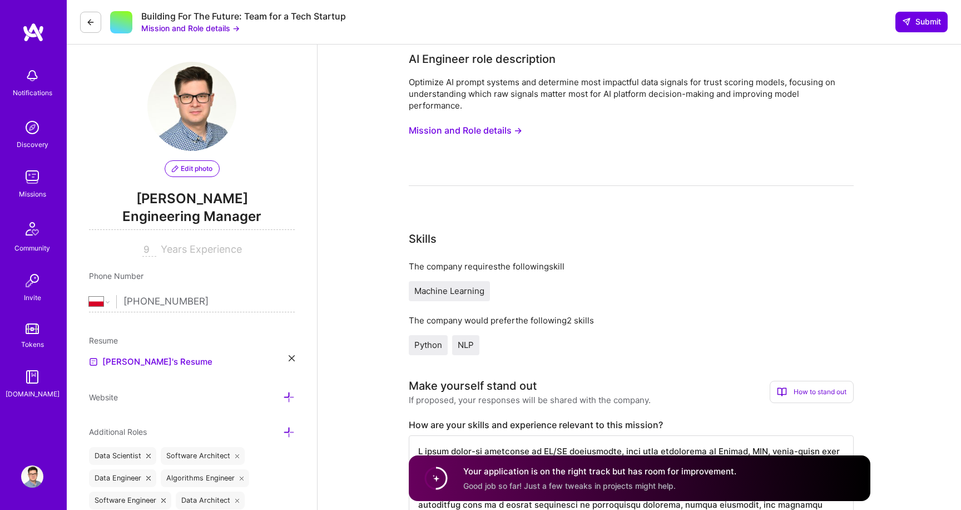
scroll to position [0, 0]
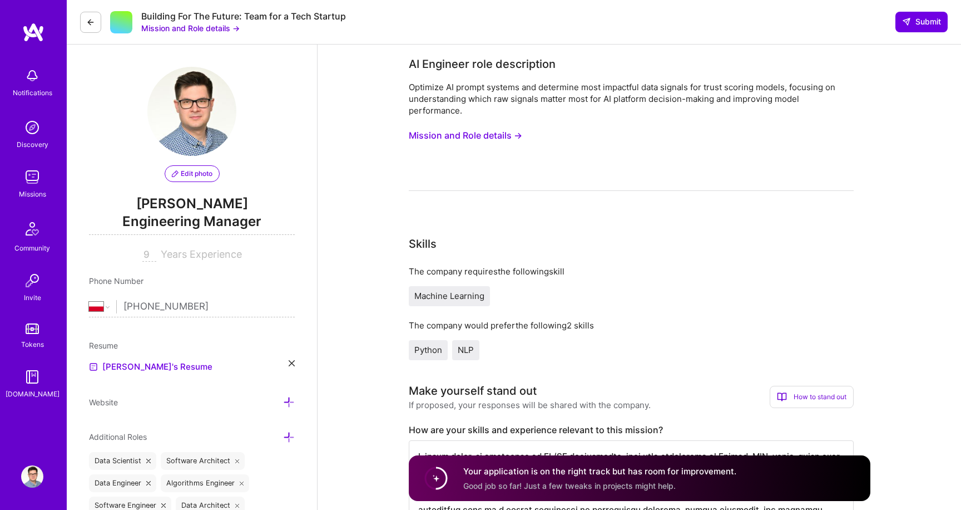
type textarea "I bring hands-on expertise in AI/ML engineering, with deep experience in Python…"
click at [495, 137] on button "Mission and Role details →" at bounding box center [465, 135] width 113 height 21
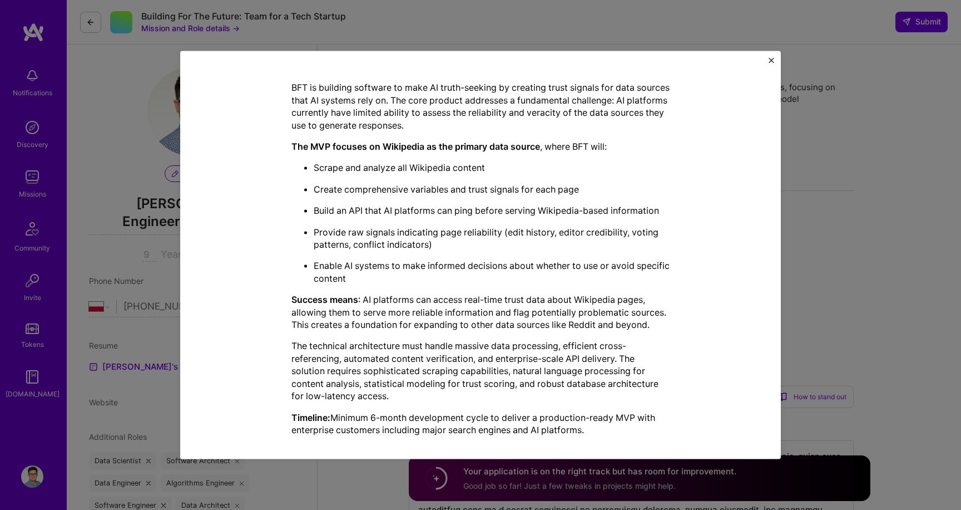
scroll to position [240, 0]
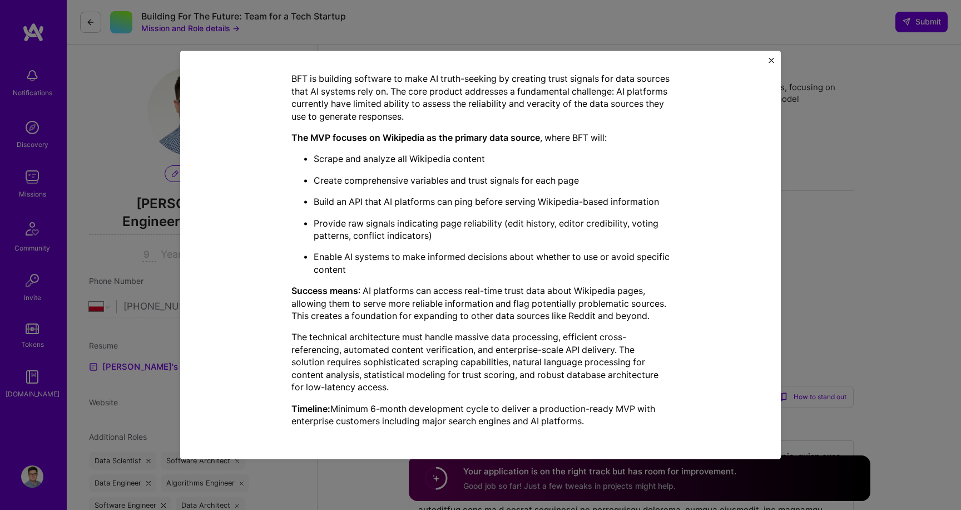
click at [818, 278] on div "Mission Description and Role Details AI Engineer role description Optimize AI p…" at bounding box center [480, 255] width 961 height 510
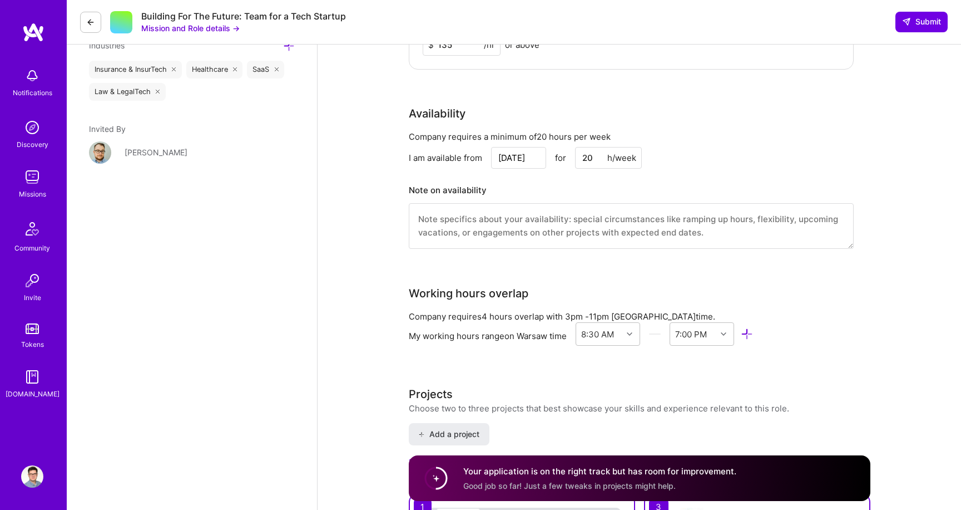
scroll to position [1080, 0]
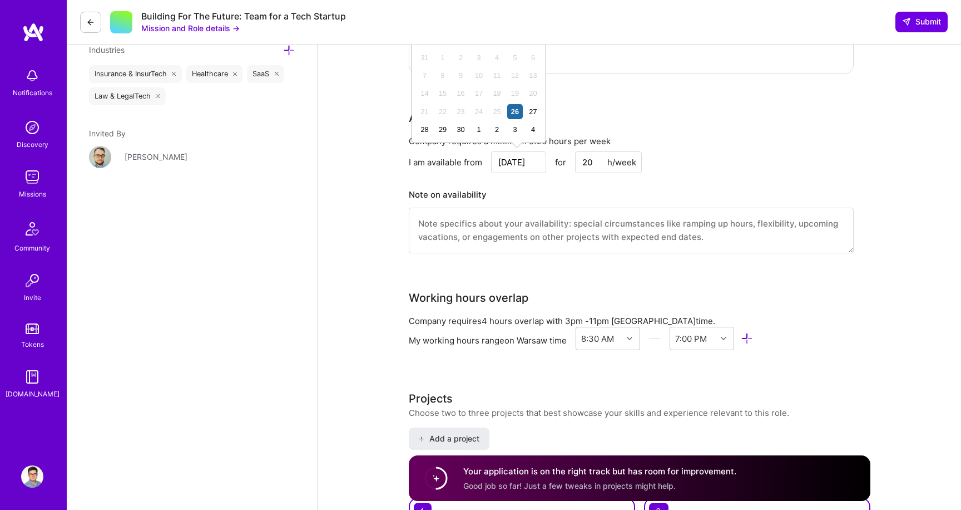
click at [517, 167] on input "Sep 26" at bounding box center [518, 162] width 55 height 22
click at [421, 130] on div "28" at bounding box center [424, 129] width 15 height 15
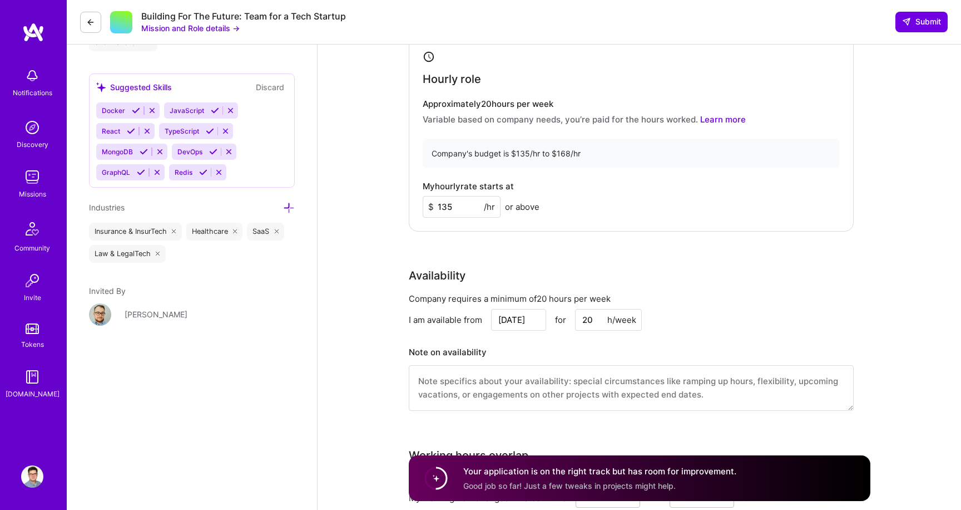
scroll to position [893, 0]
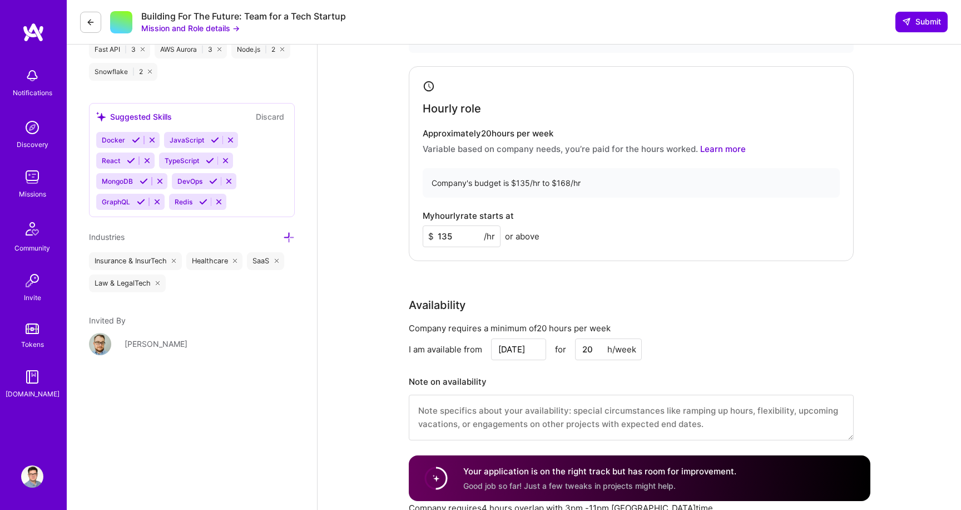
click at [504, 348] on input "Sep 28" at bounding box center [518, 349] width 55 height 22
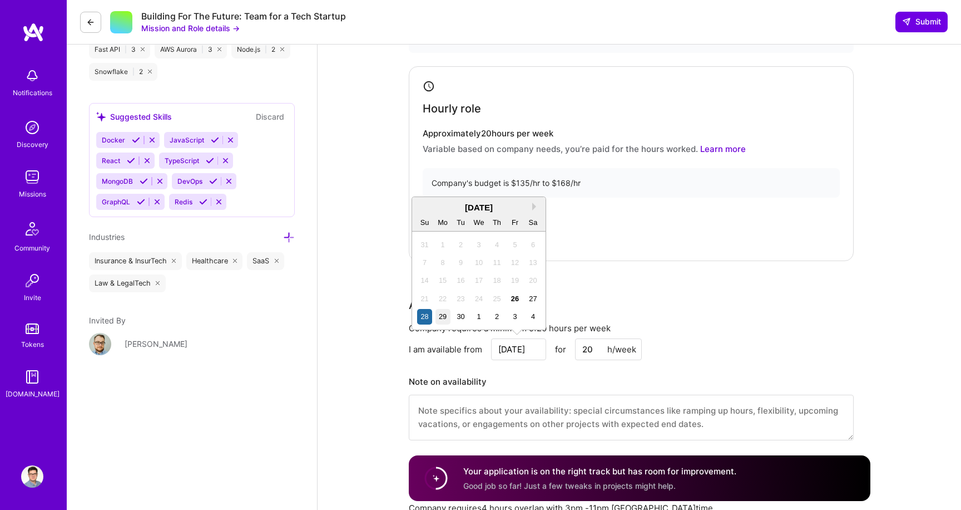
click at [441, 319] on div "29" at bounding box center [443, 316] width 15 height 15
type input "Sep 29"
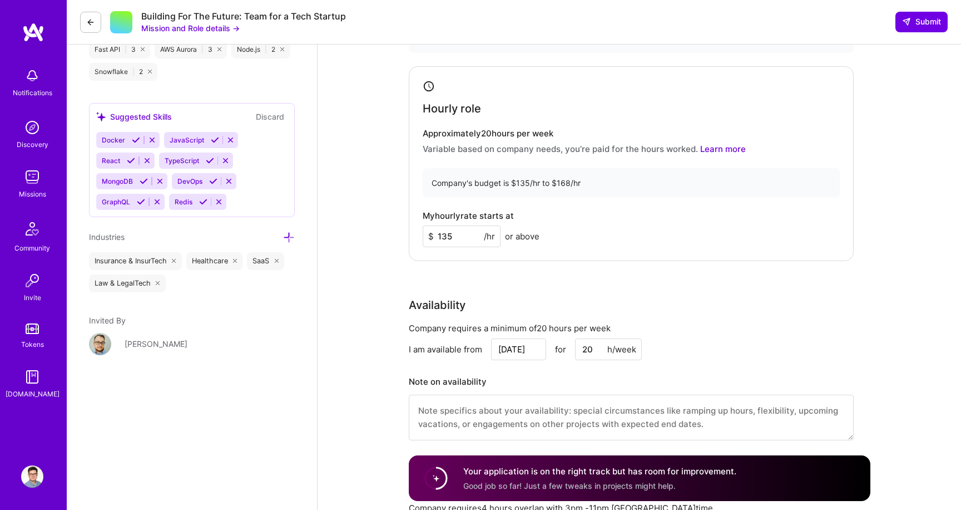
click at [481, 368] on div "Company requires a minimum of 20 hours per week I am available from Sep 29 for …" at bounding box center [631, 388] width 445 height 132
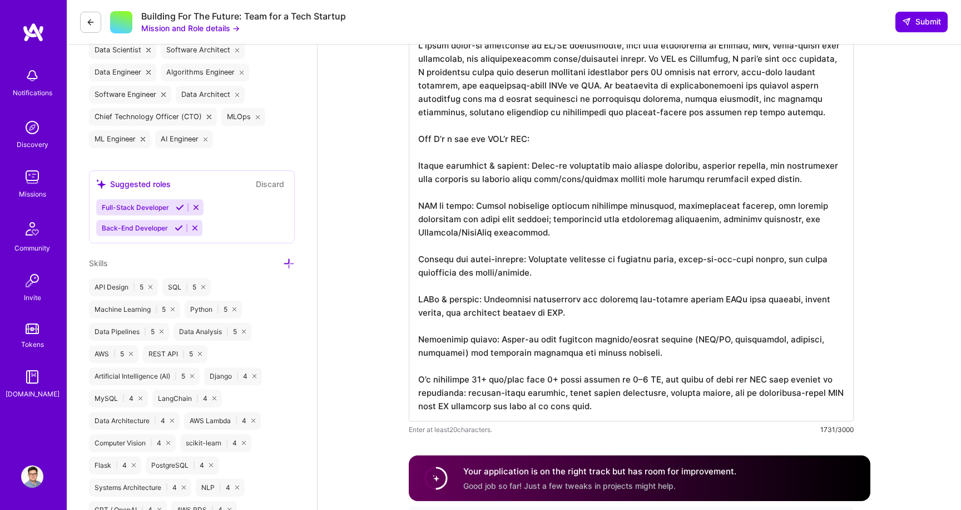
scroll to position [405, 0]
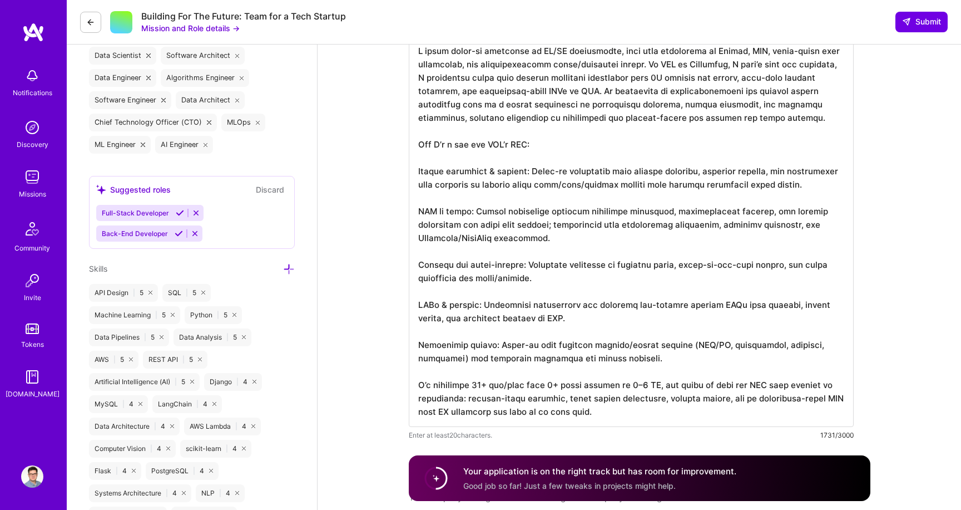
drag, startPoint x: 589, startPoint y: 244, endPoint x: 752, endPoint y: 222, distance: 164.0
click at [752, 222] on textarea at bounding box center [631, 231] width 445 height 392
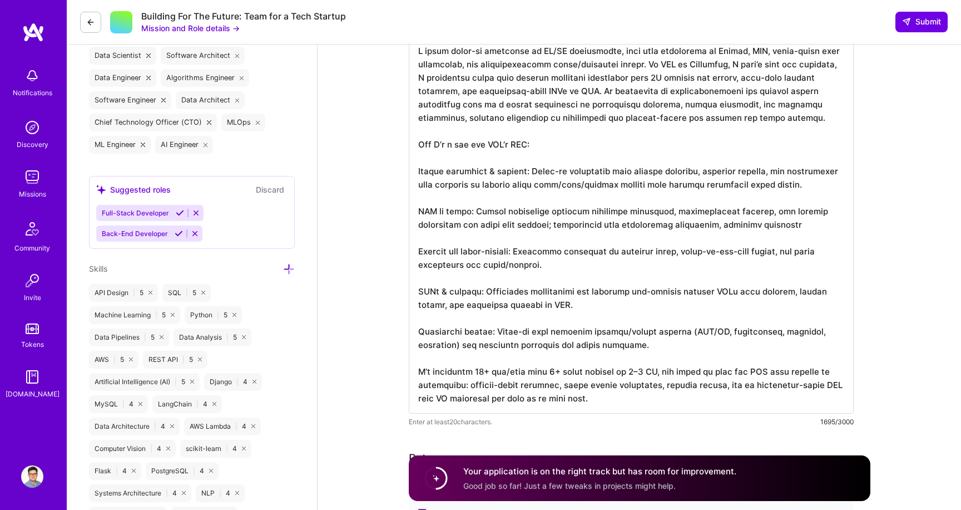
click at [678, 226] on textarea at bounding box center [631, 224] width 445 height 378
click at [673, 320] on textarea at bounding box center [631, 224] width 445 height 378
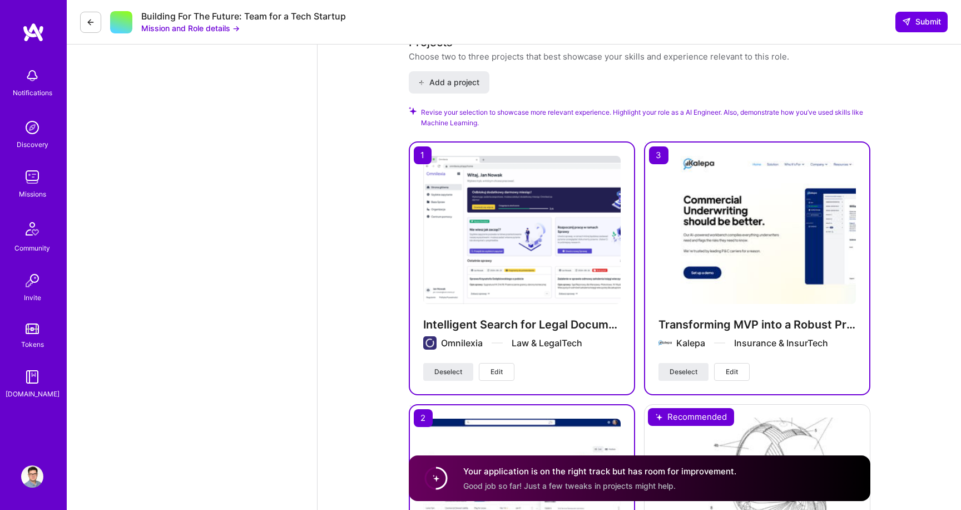
scroll to position [1421, 0]
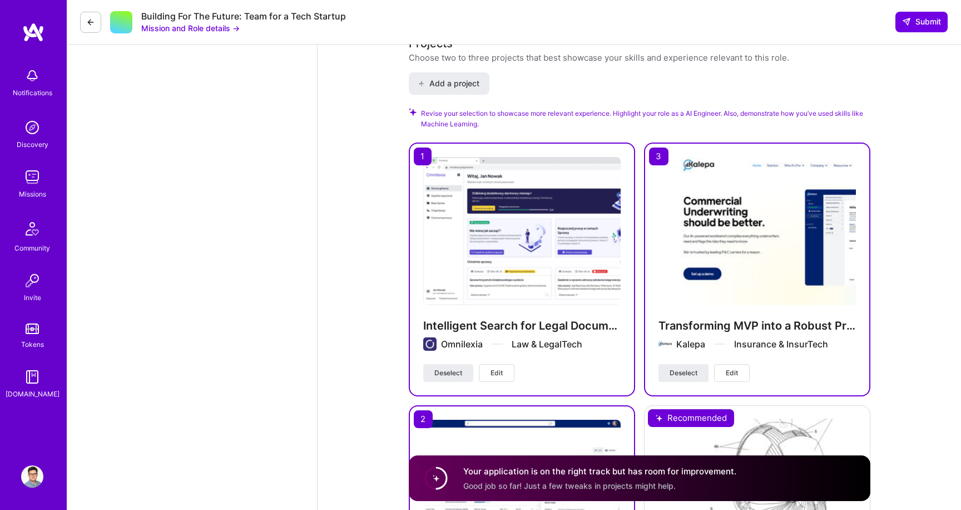
type textarea "I bring hands-on expertise in AI/ML engineering, with deep experience in Python…"
click at [734, 374] on span "Edit" at bounding box center [732, 373] width 12 height 10
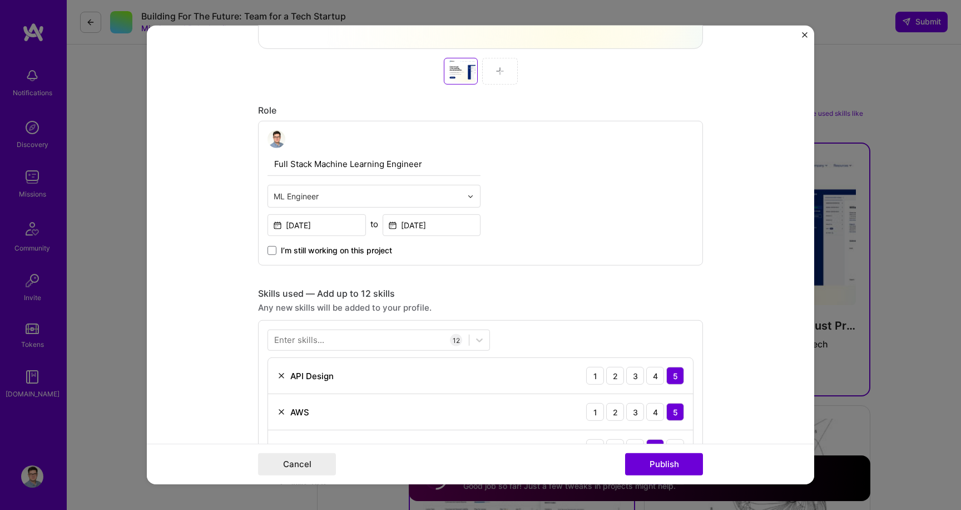
scroll to position [509, 0]
click at [379, 200] on input "text" at bounding box center [368, 199] width 188 height 12
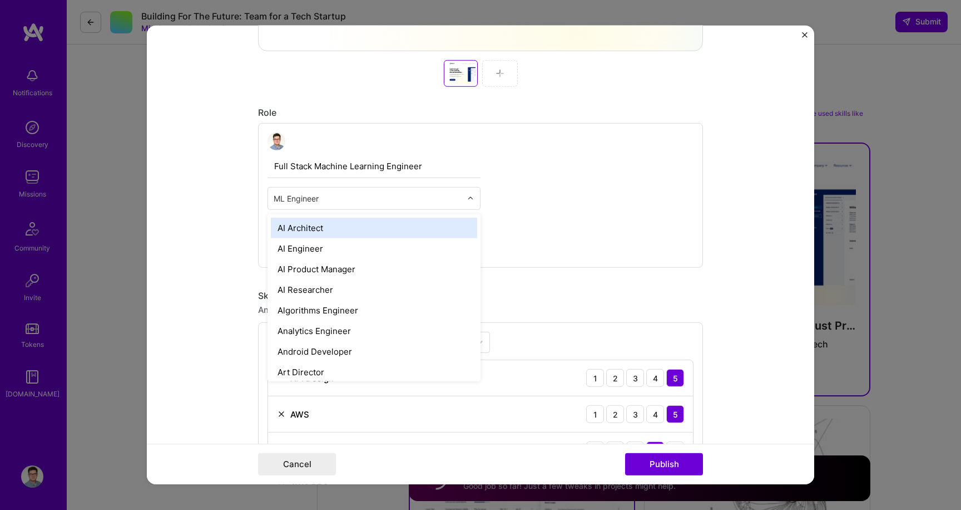
click at [379, 200] on input "text" at bounding box center [368, 199] width 188 height 12
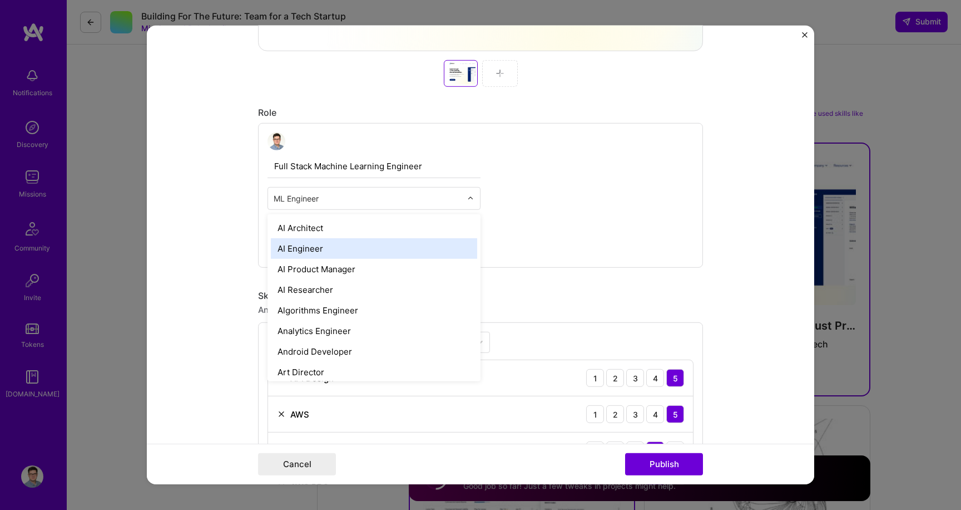
click at [361, 248] on div "AI Engineer" at bounding box center [374, 248] width 206 height 21
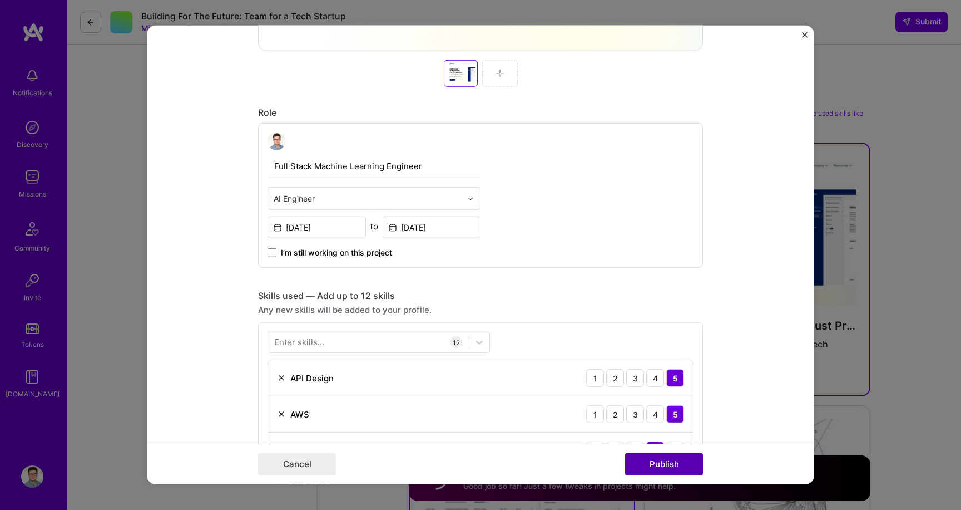
click at [654, 465] on button "Publish" at bounding box center [664, 464] width 78 height 22
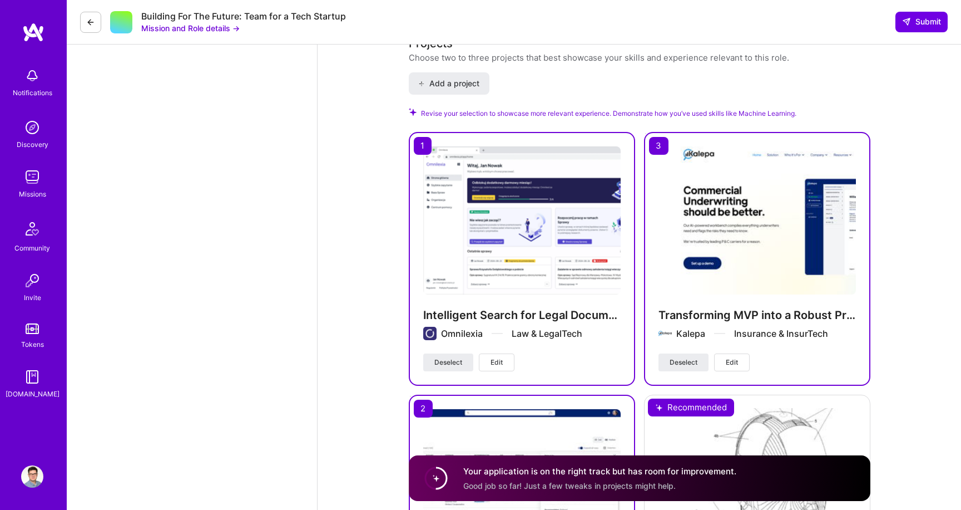
scroll to position [1408, 0]
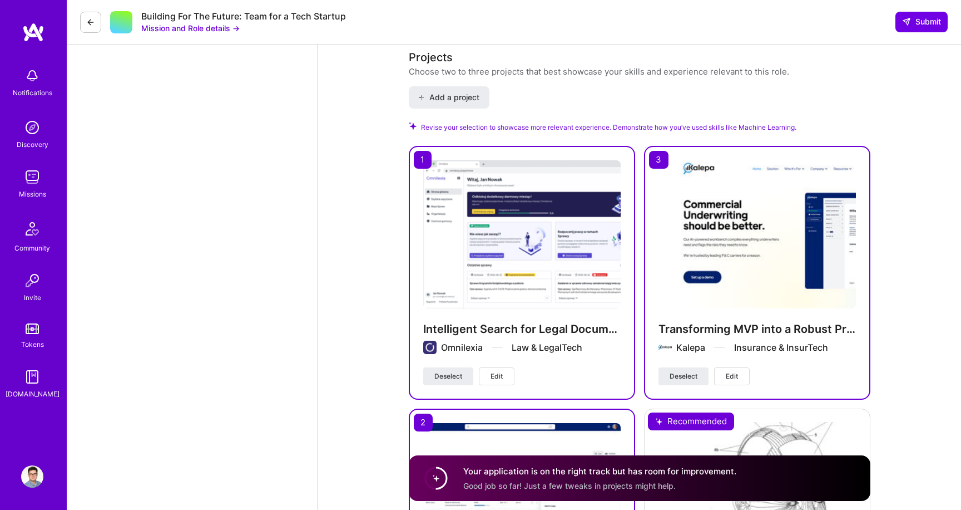
click at [813, 127] on div "Revise your selection to showcase more relevant experience. Demonstrate how you…" at bounding box center [640, 127] width 462 height 11
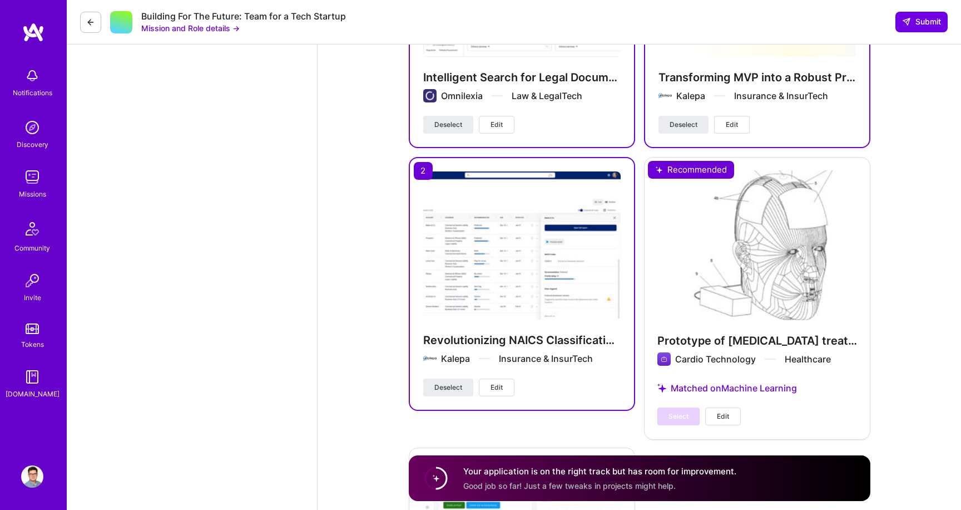
scroll to position [1648, 0]
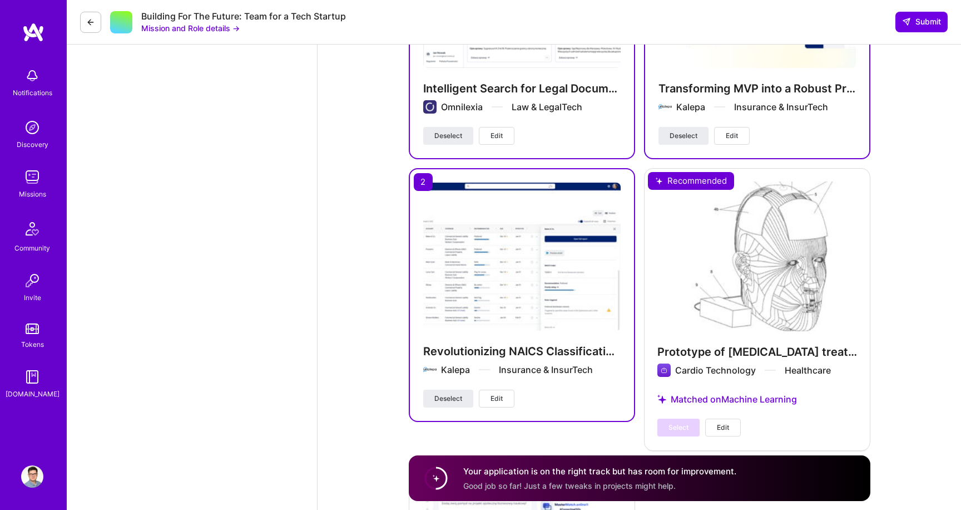
click at [497, 403] on span "Edit" at bounding box center [497, 398] width 12 height 10
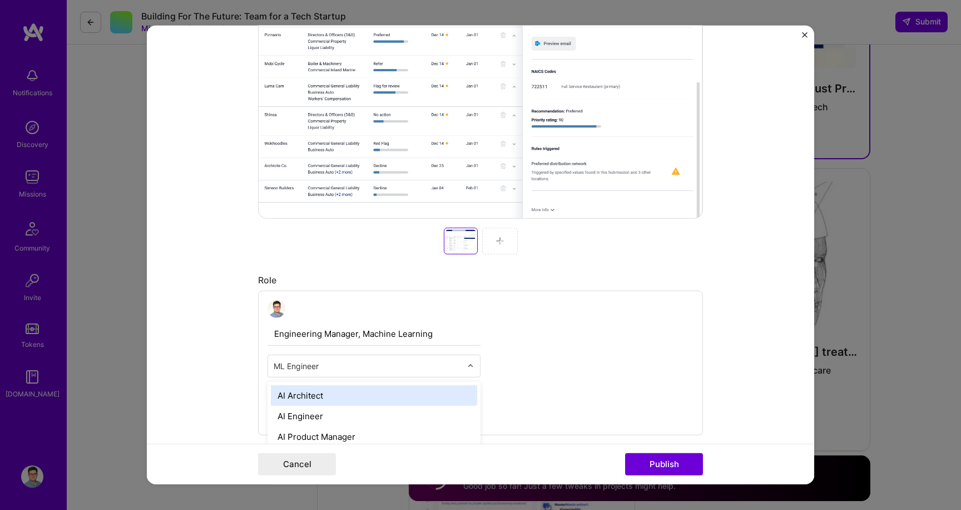
scroll to position [1692, 0]
click at [392, 371] on input "text" at bounding box center [368, 366] width 188 height 12
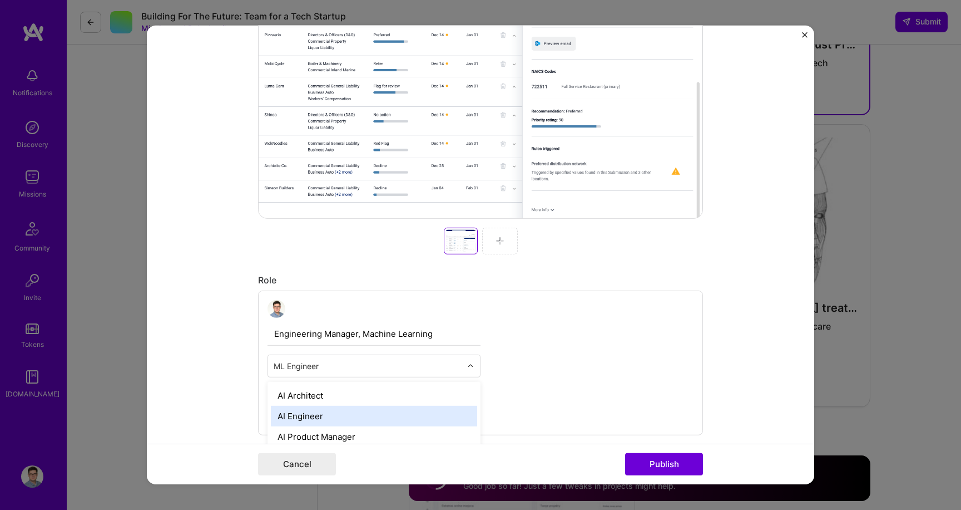
click at [378, 414] on div "AI Engineer" at bounding box center [374, 416] width 206 height 21
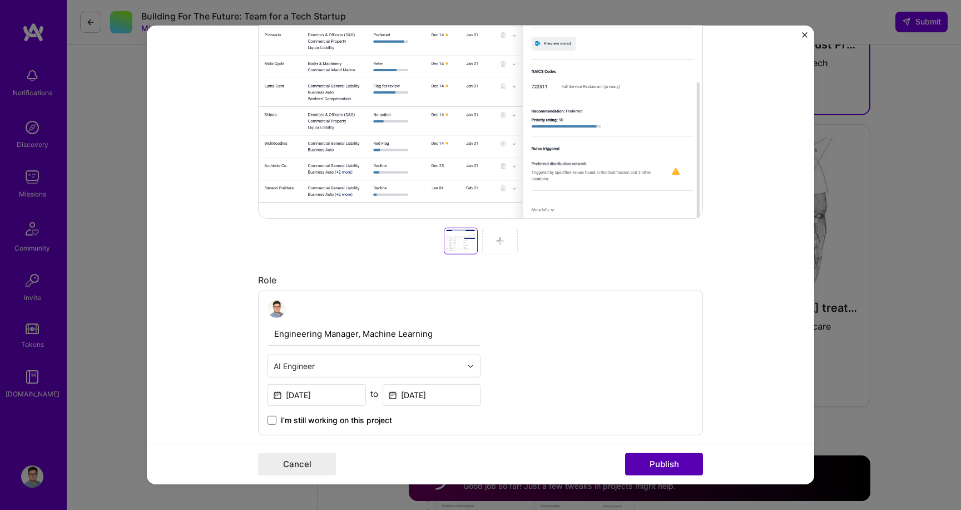
click at [662, 458] on button "Publish" at bounding box center [664, 464] width 78 height 22
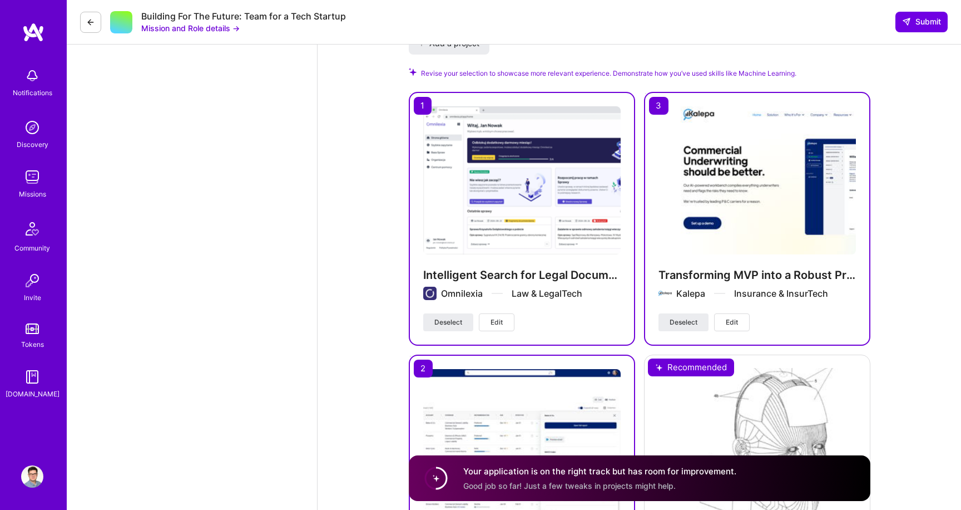
scroll to position [1449, 0]
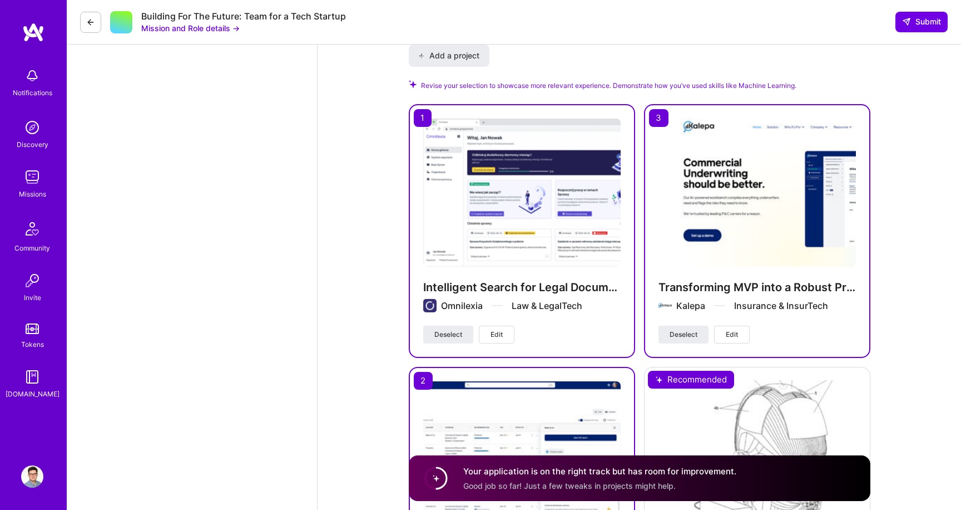
click at [734, 333] on span "Edit" at bounding box center [732, 334] width 12 height 10
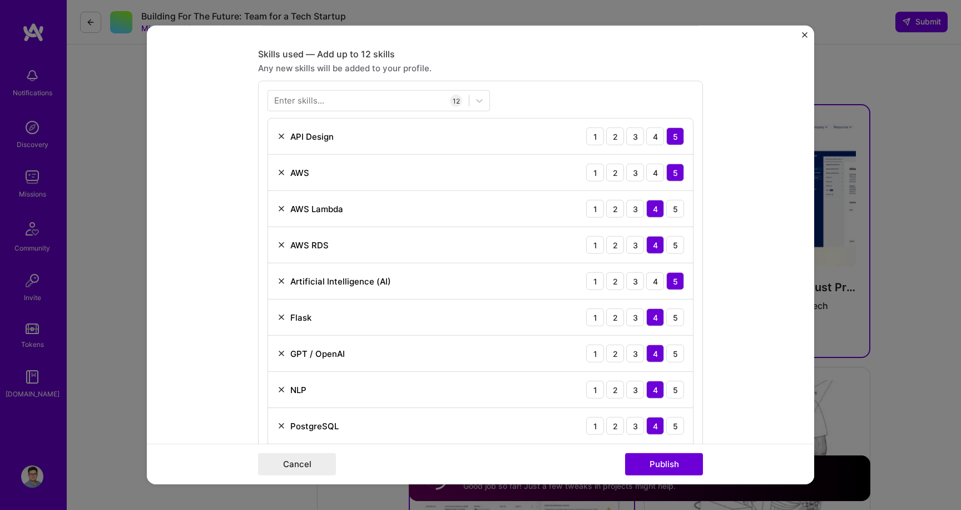
scroll to position [681, 0]
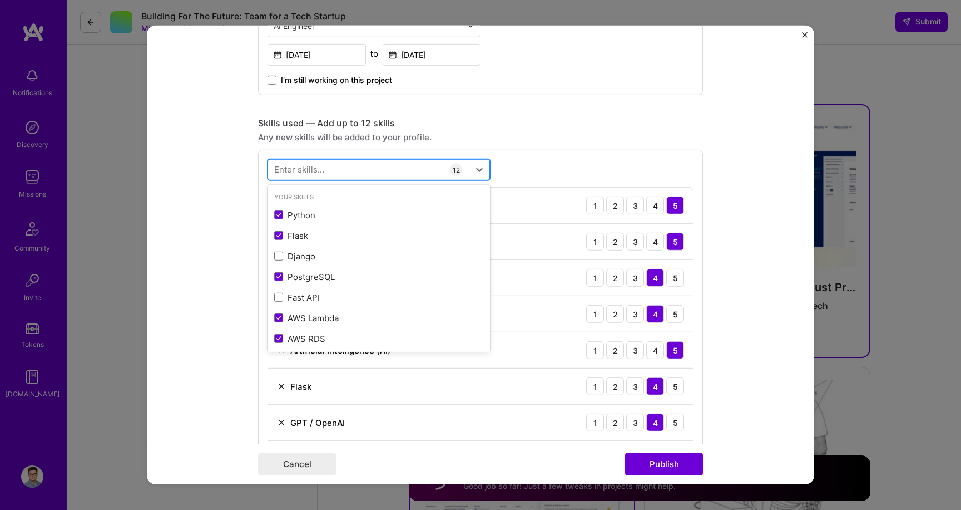
click at [369, 162] on div at bounding box center [368, 169] width 201 height 18
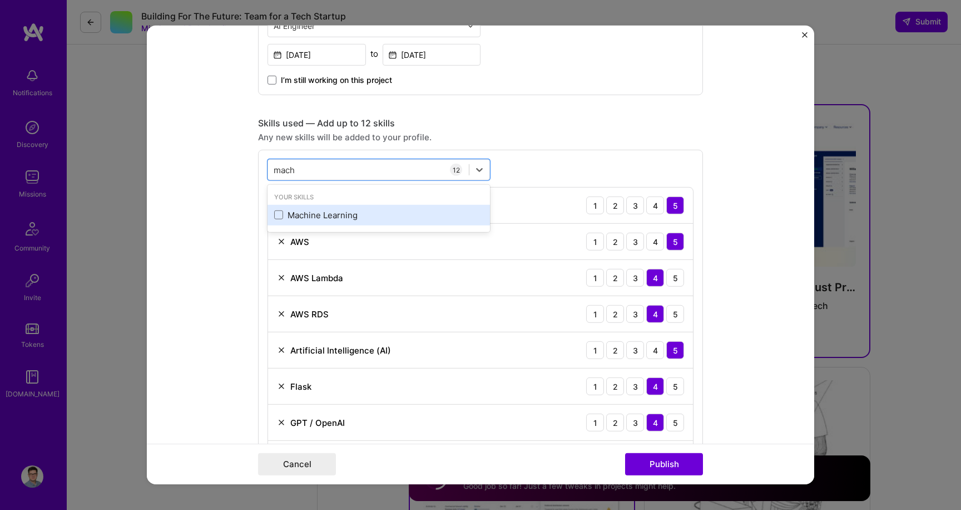
click at [326, 210] on div "Machine Learning" at bounding box center [378, 215] width 209 height 12
type input "mach"
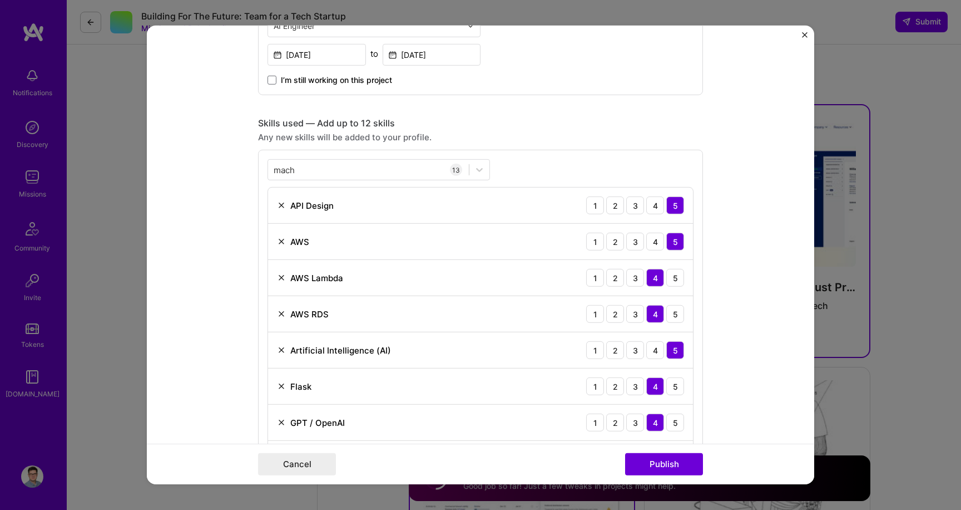
click at [548, 143] on div "Any new skills will be added to your profile." at bounding box center [480, 137] width 445 height 12
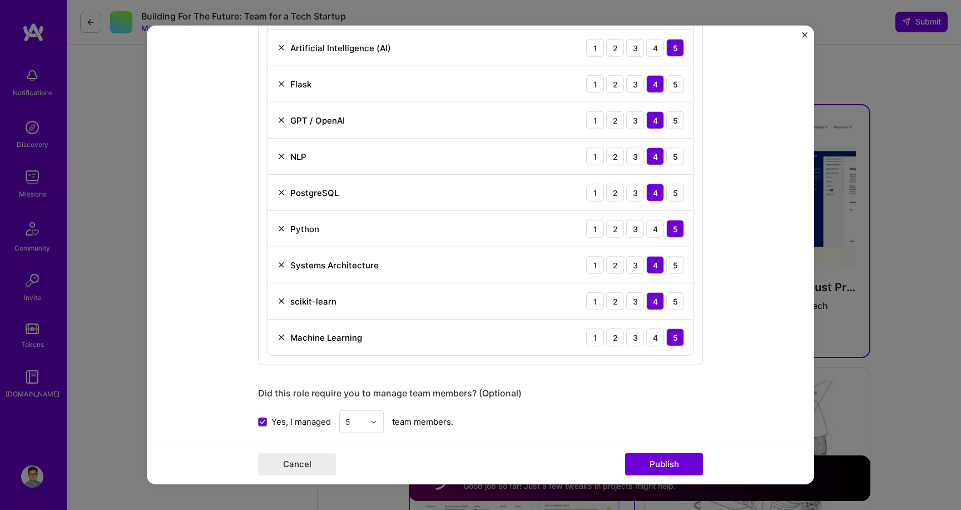
scroll to position [1092, 0]
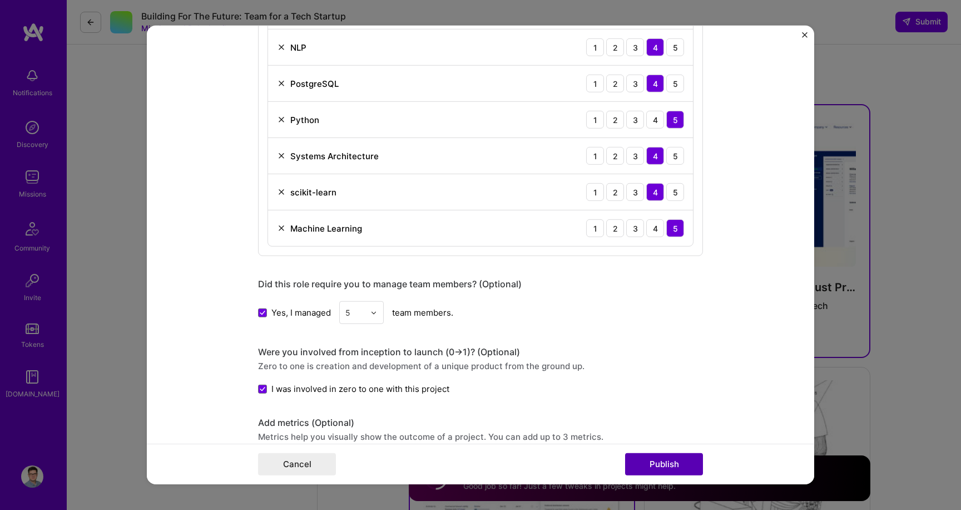
click at [692, 460] on button "Publish" at bounding box center [664, 464] width 78 height 22
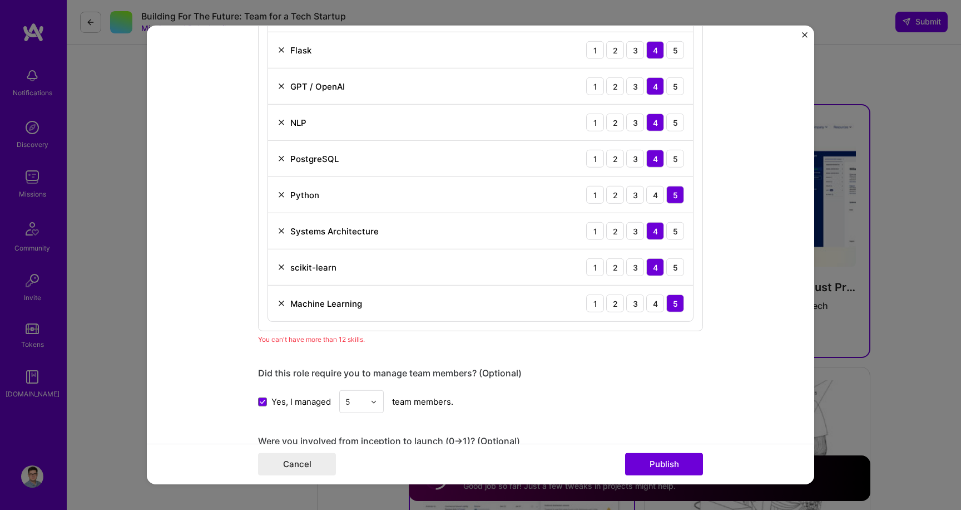
scroll to position [1004, 0]
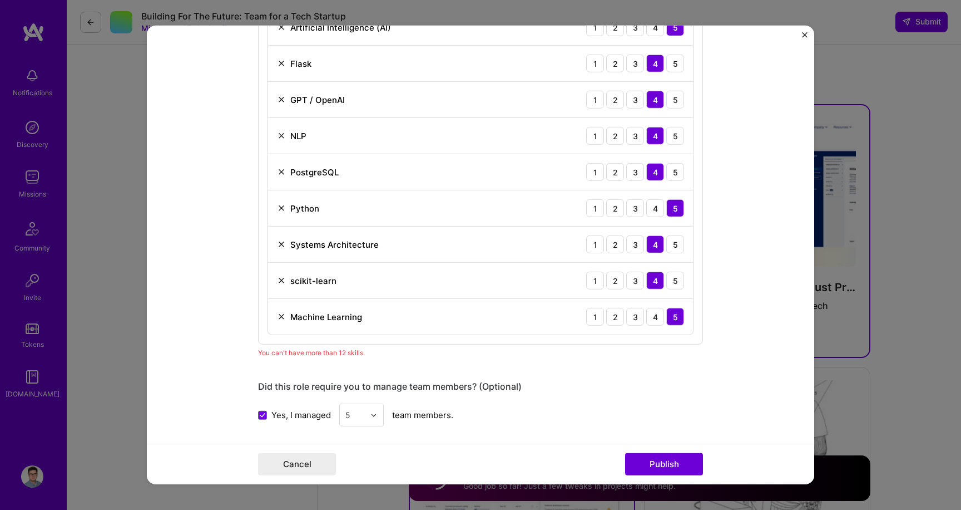
click at [279, 278] on img at bounding box center [281, 280] width 9 height 9
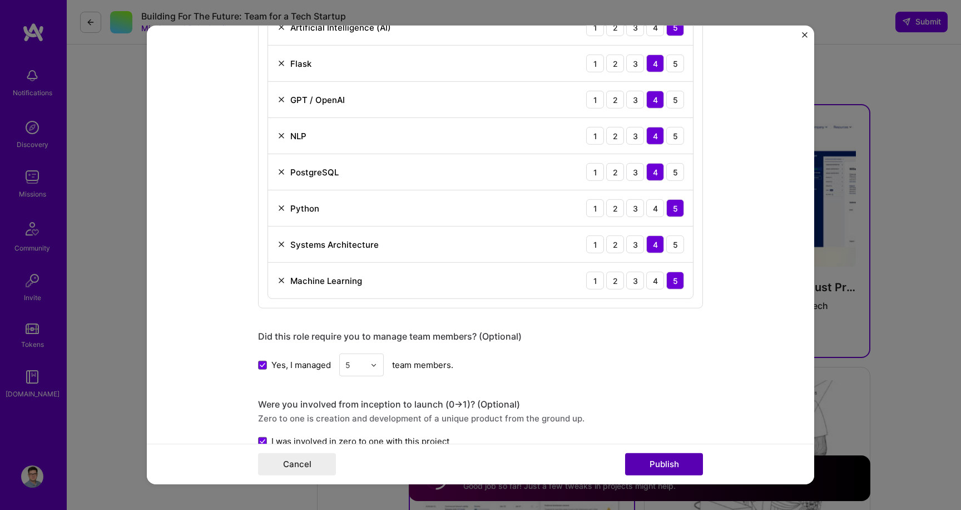
click at [638, 456] on button "Publish" at bounding box center [664, 464] width 78 height 22
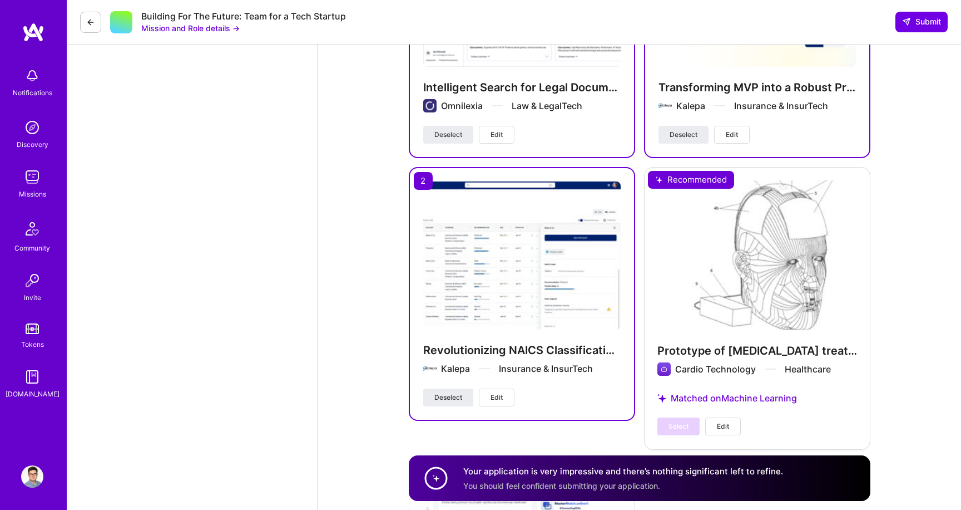
scroll to position [1635, 0]
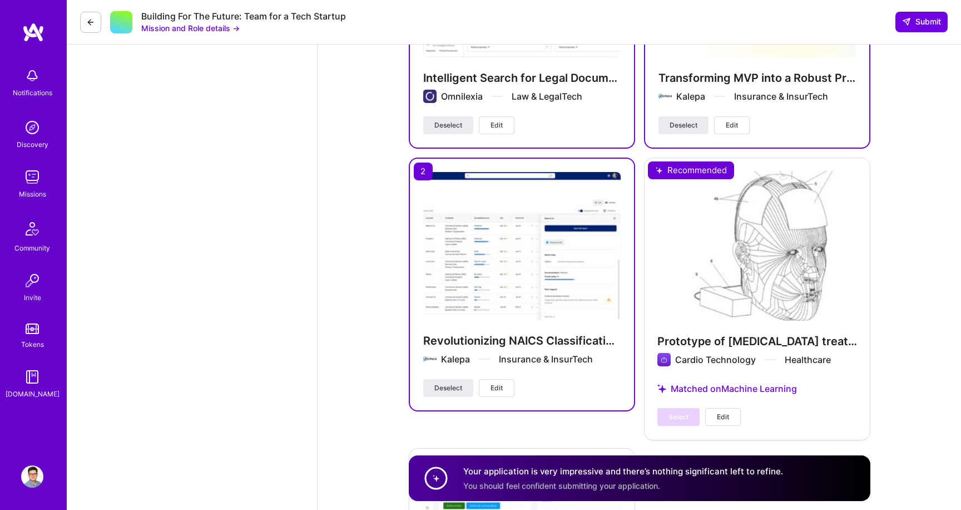
click at [509, 389] on button "Edit" at bounding box center [497, 388] width 36 height 18
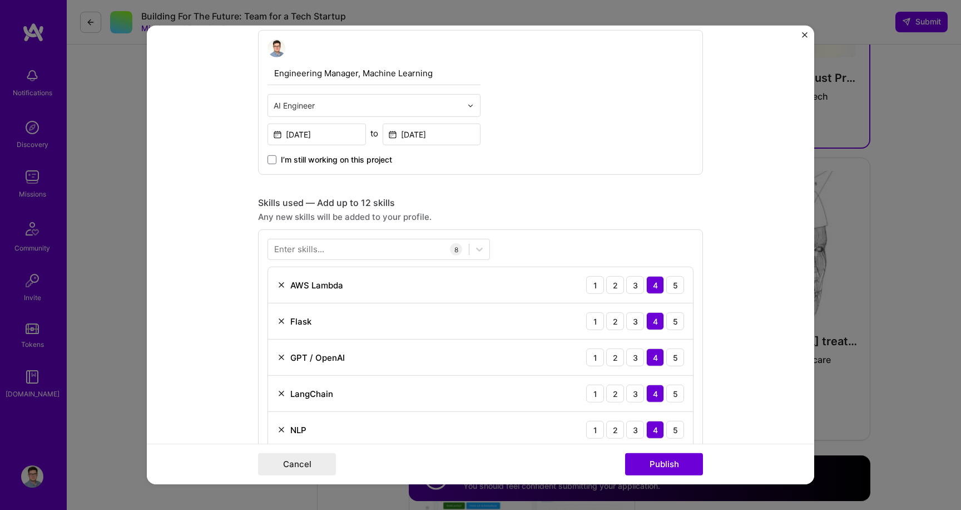
scroll to position [654, 0]
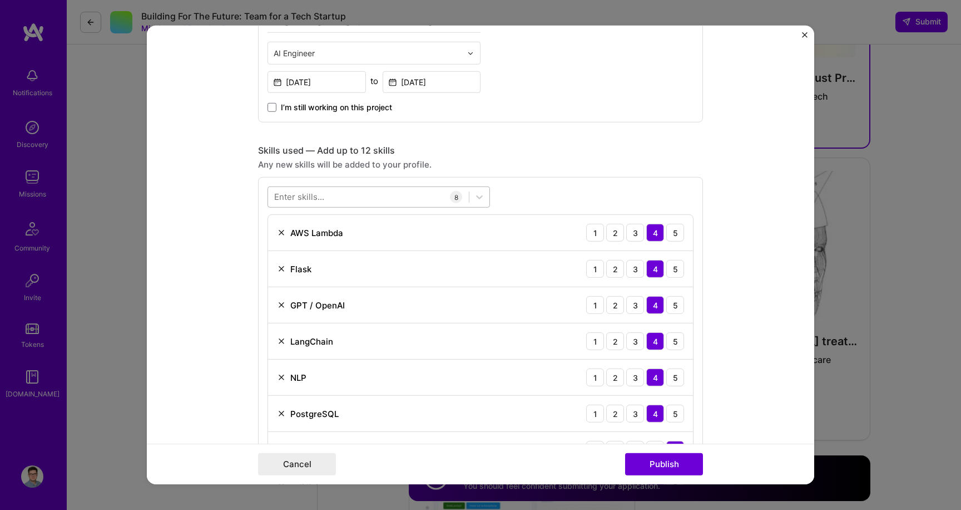
click at [414, 194] on div at bounding box center [368, 196] width 201 height 18
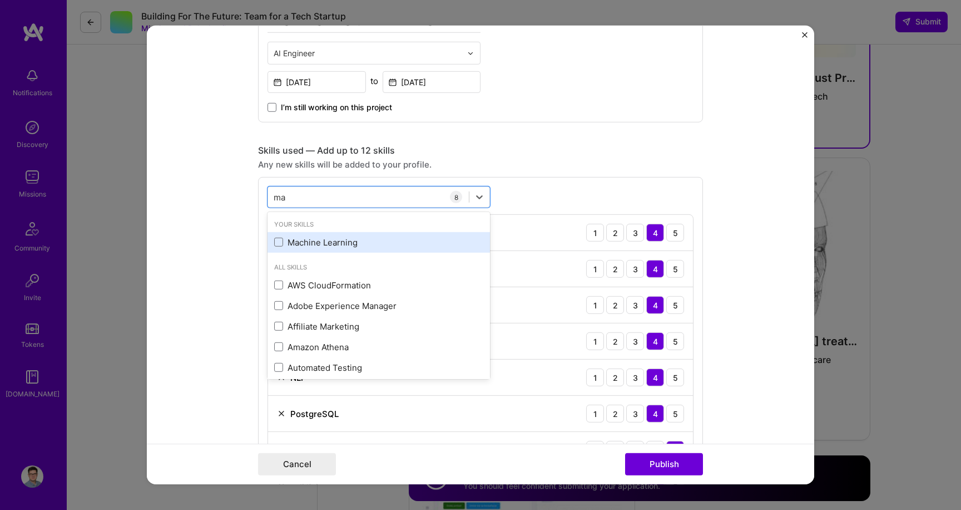
click at [395, 251] on div "Machine Learning" at bounding box center [379, 242] width 223 height 21
type input "ma"
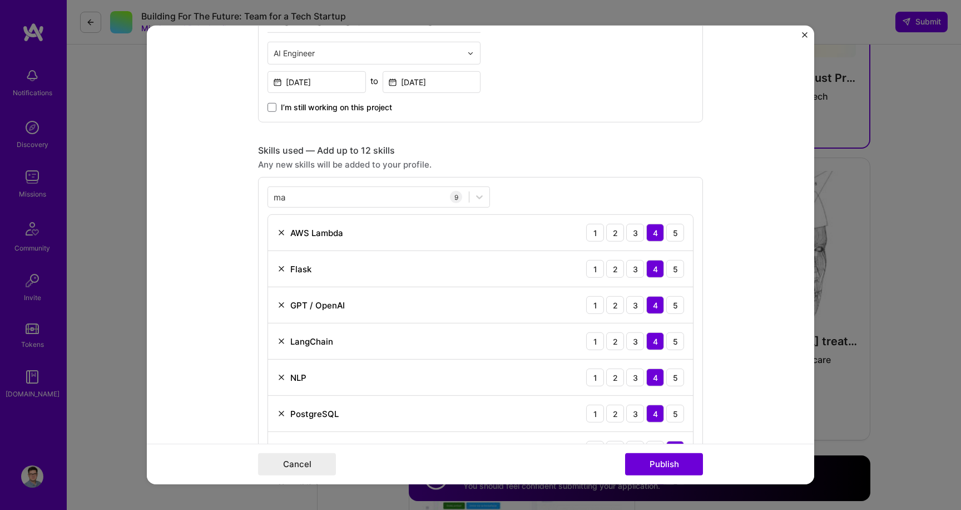
click at [620, 169] on div "Any new skills will be added to your profile." at bounding box center [480, 165] width 445 height 12
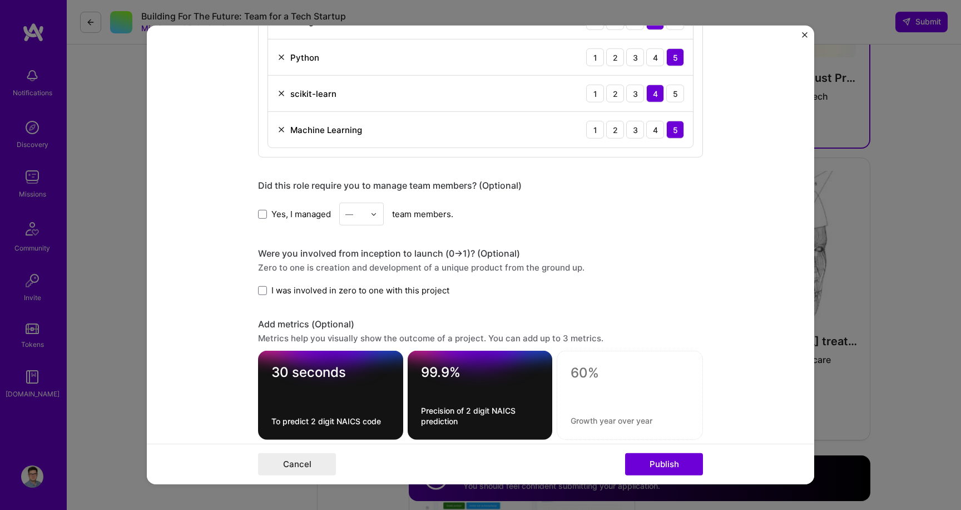
scroll to position [1036, 0]
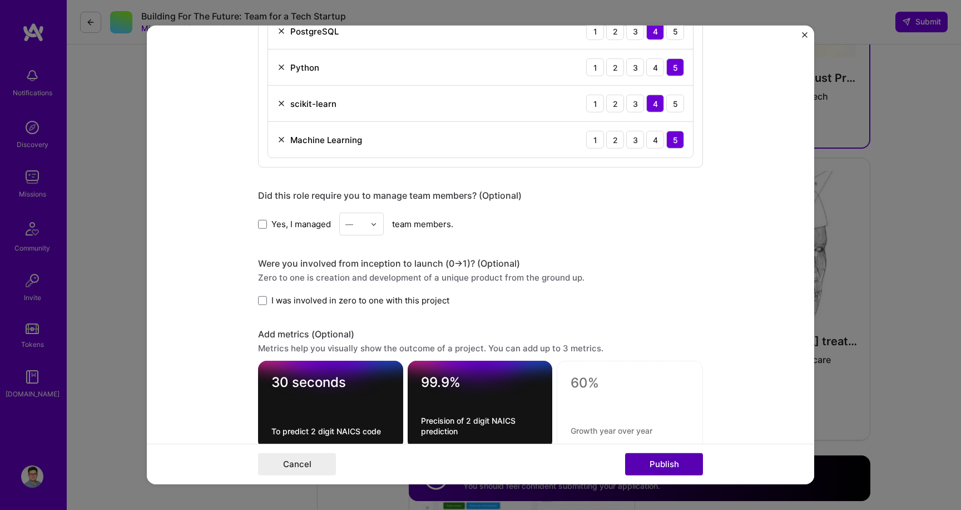
click at [688, 468] on button "Publish" at bounding box center [664, 464] width 78 height 22
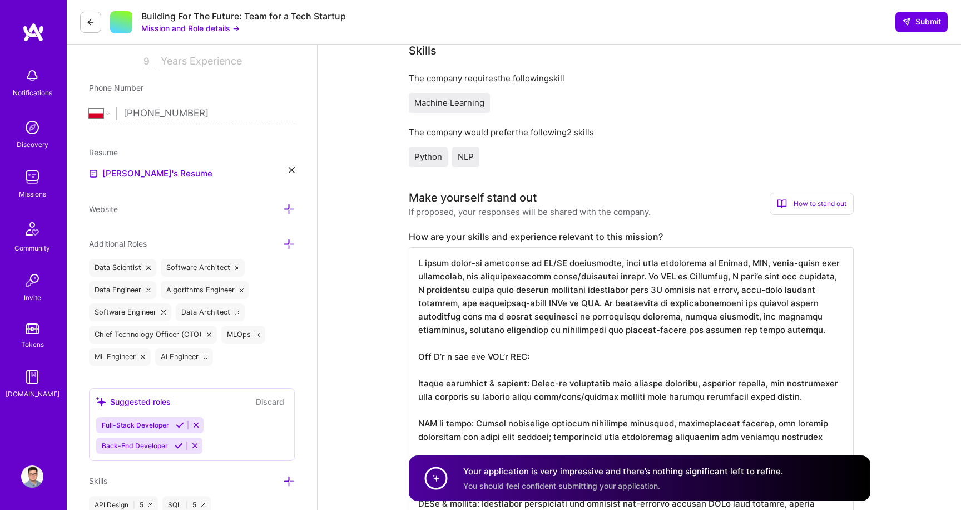
scroll to position [0, 0]
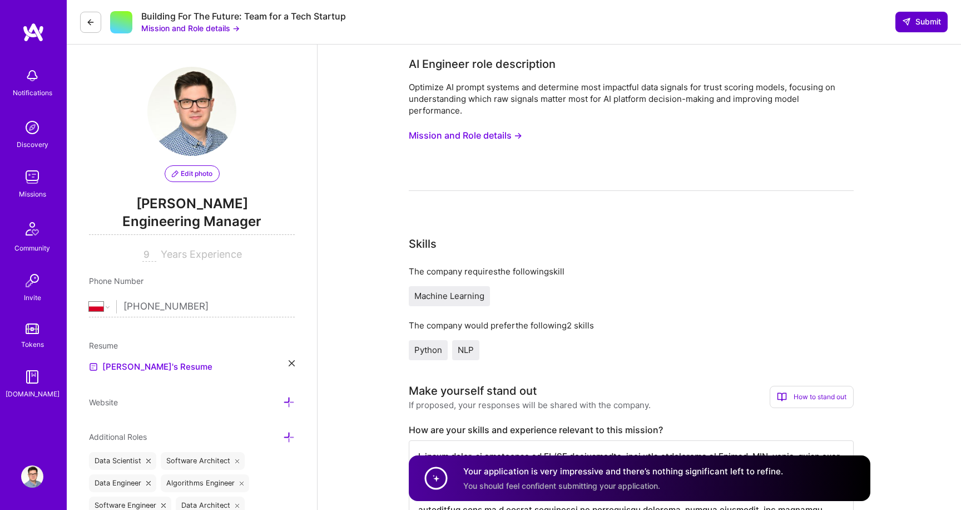
click at [925, 28] on button "Submit" at bounding box center [922, 22] width 52 height 20
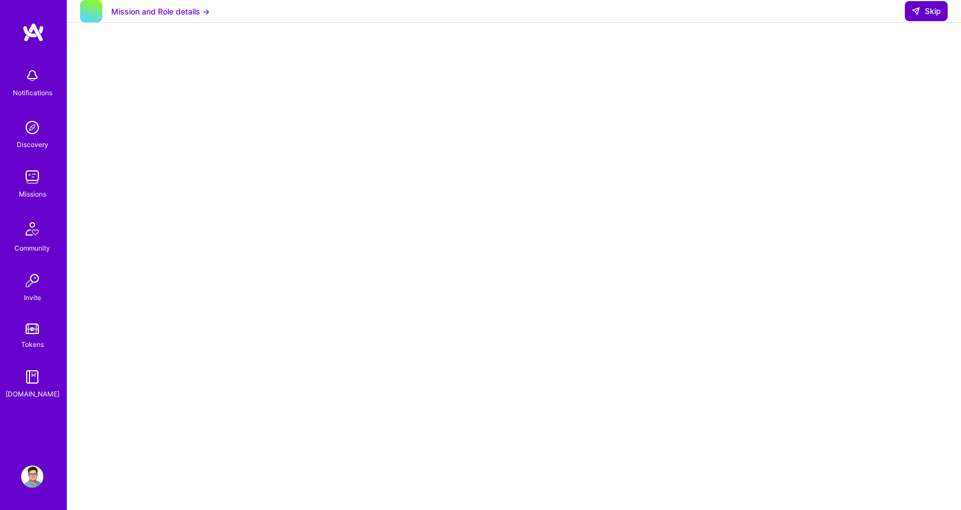
click at [941, 21] on button "Skip" at bounding box center [926, 11] width 43 height 20
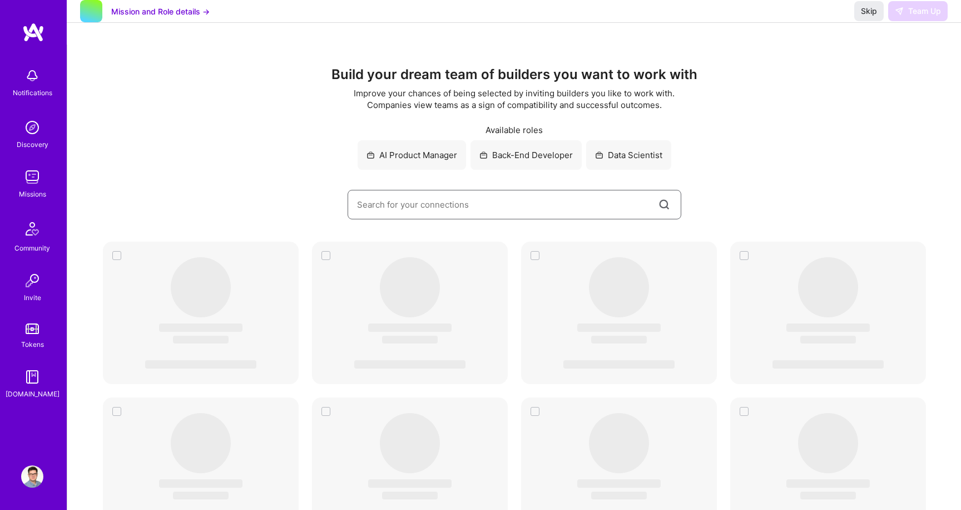
click at [548, 208] on input at bounding box center [507, 204] width 300 height 28
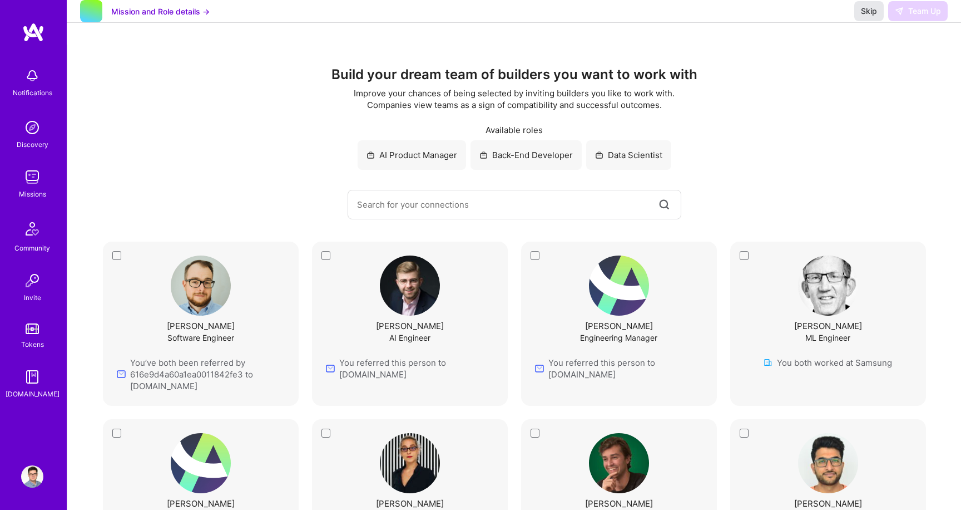
click at [868, 17] on span "Skip" at bounding box center [869, 11] width 16 height 11
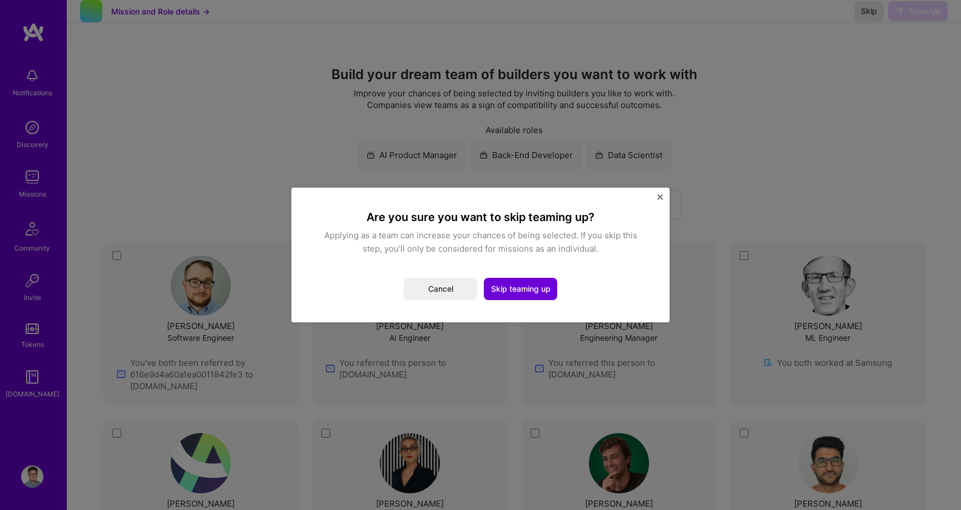
click at [659, 198] on img "Close" at bounding box center [661, 197] width 6 height 6
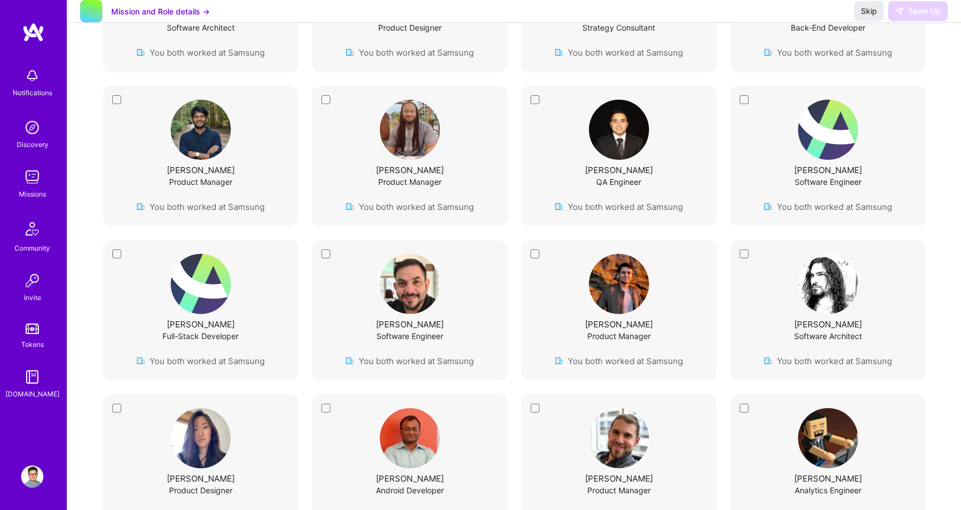
scroll to position [5, 0]
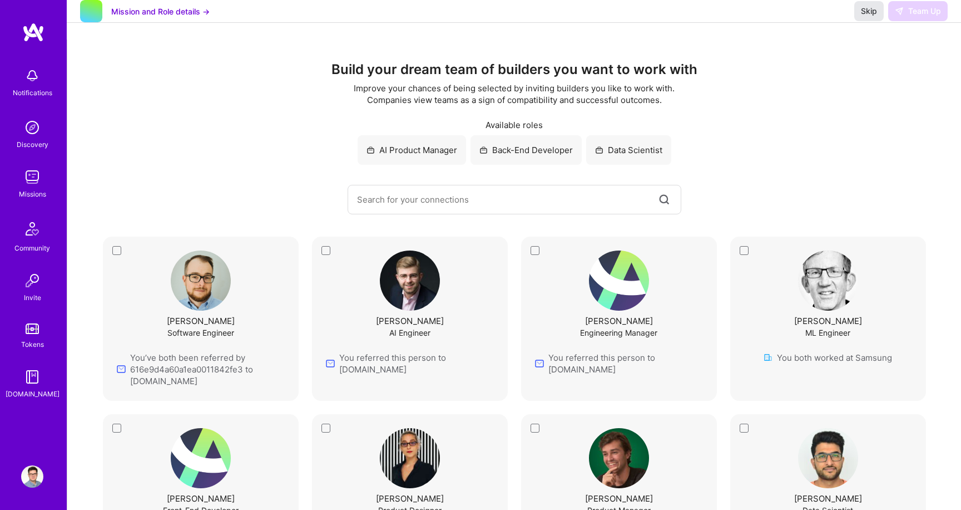
click at [864, 17] on span "Skip" at bounding box center [869, 11] width 16 height 11
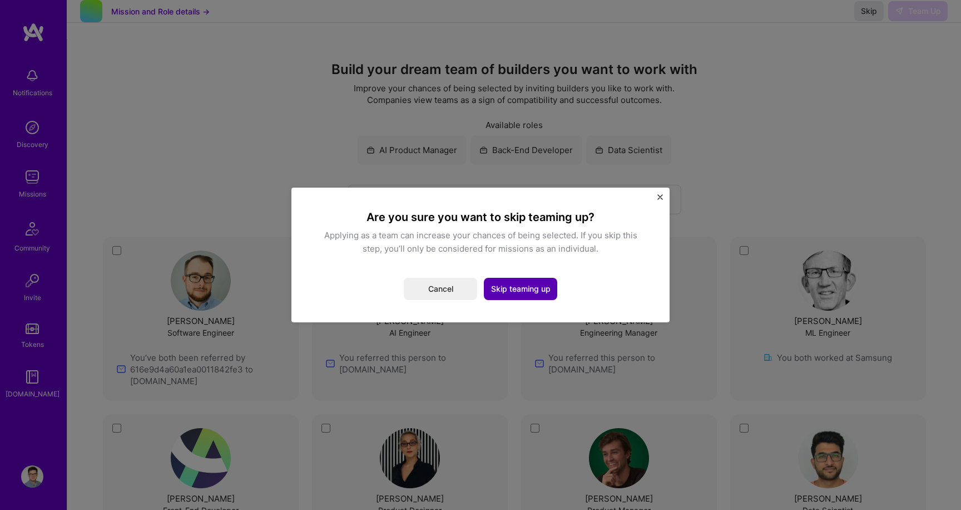
click at [544, 296] on button "Skip teaming up" at bounding box center [520, 289] width 73 height 22
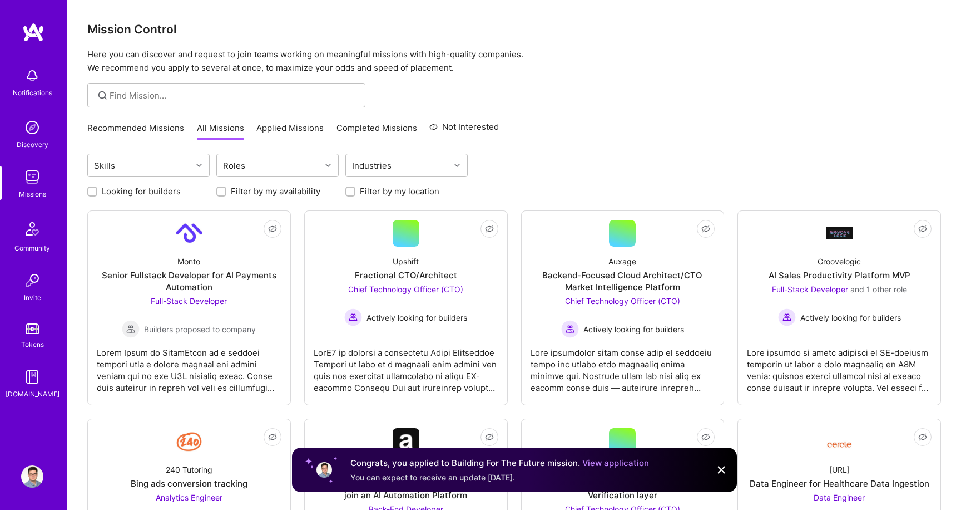
click at [355, 130] on link "Completed Missions" at bounding box center [377, 131] width 81 height 18
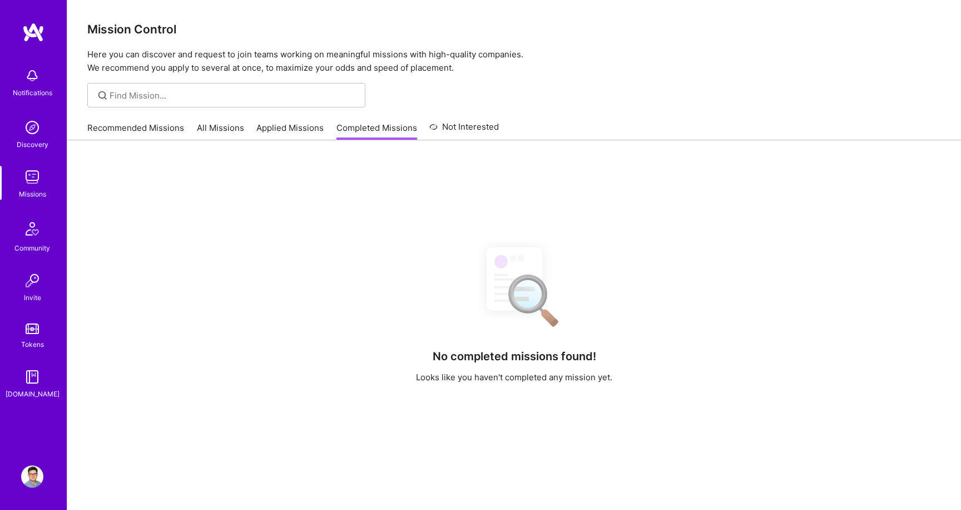
click at [291, 140] on div "Recommended Missions All Missions Applied Missions Completed Missions Not Inter…" at bounding box center [514, 128] width 894 height 24
click at [295, 132] on link "Applied Missions" at bounding box center [289, 131] width 67 height 18
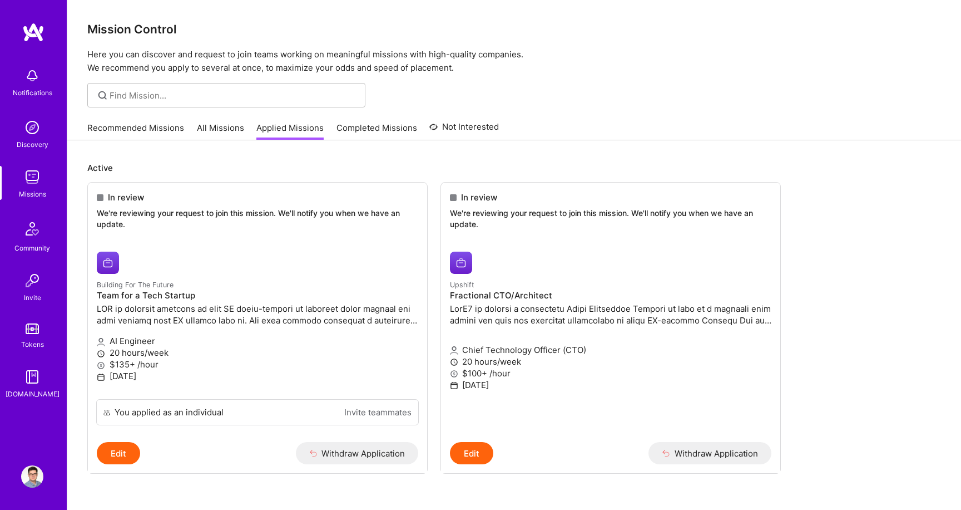
click at [226, 132] on link "All Missions" at bounding box center [220, 131] width 47 height 18
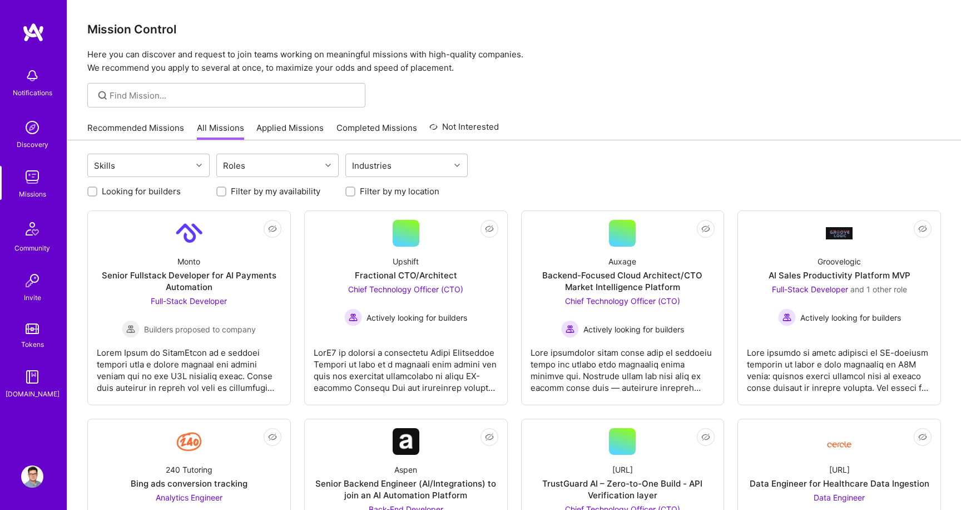
click at [165, 131] on link "Recommended Missions" at bounding box center [135, 131] width 97 height 18
